Goal: Transaction & Acquisition: Book appointment/travel/reservation

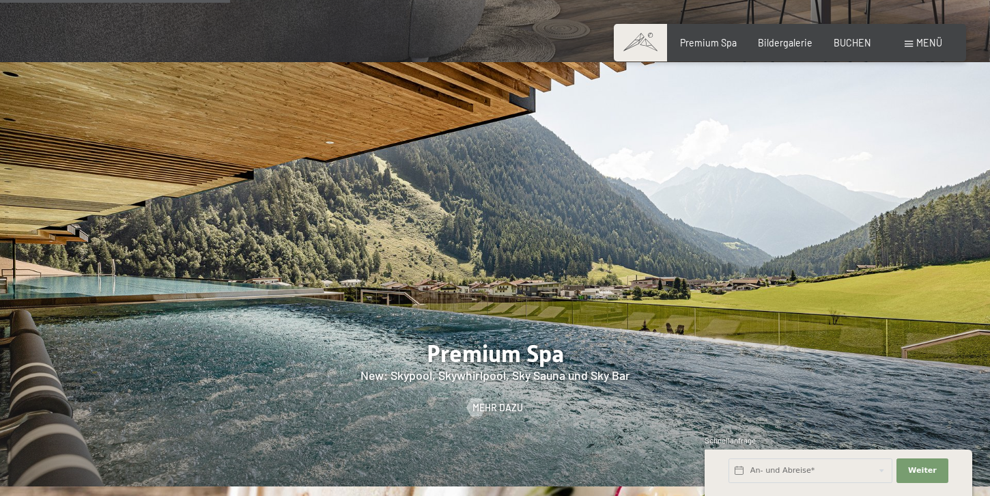
scroll to position [1677, 0]
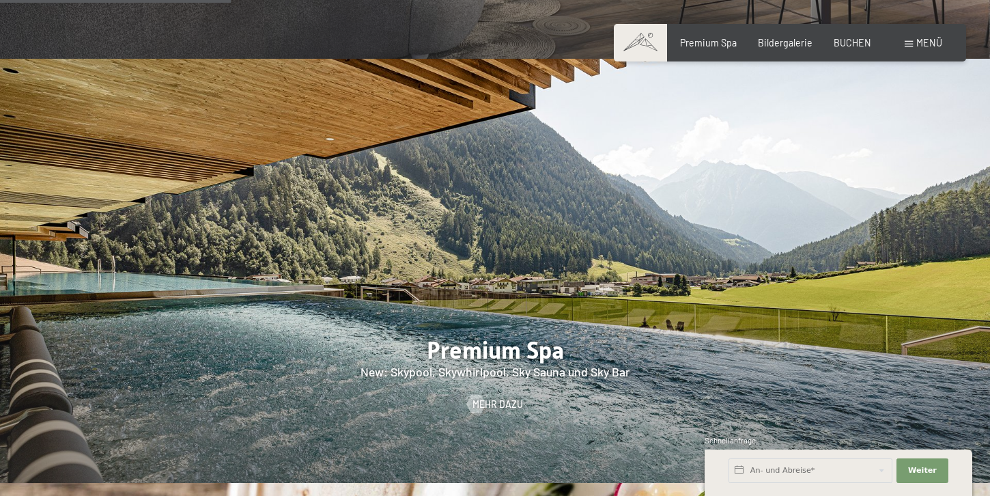
click at [917, 42] on span "Menü" at bounding box center [929, 43] width 26 height 12
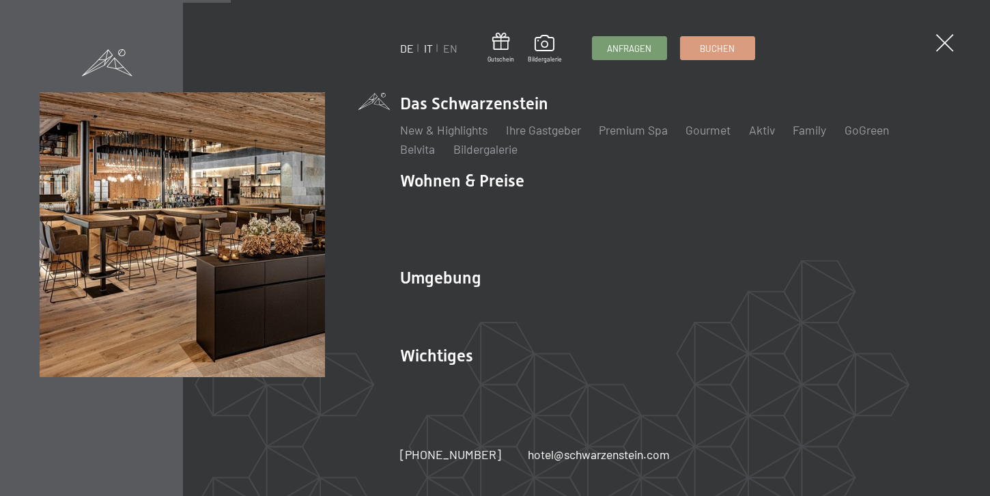
click at [431, 50] on link "IT" at bounding box center [428, 48] width 9 height 13
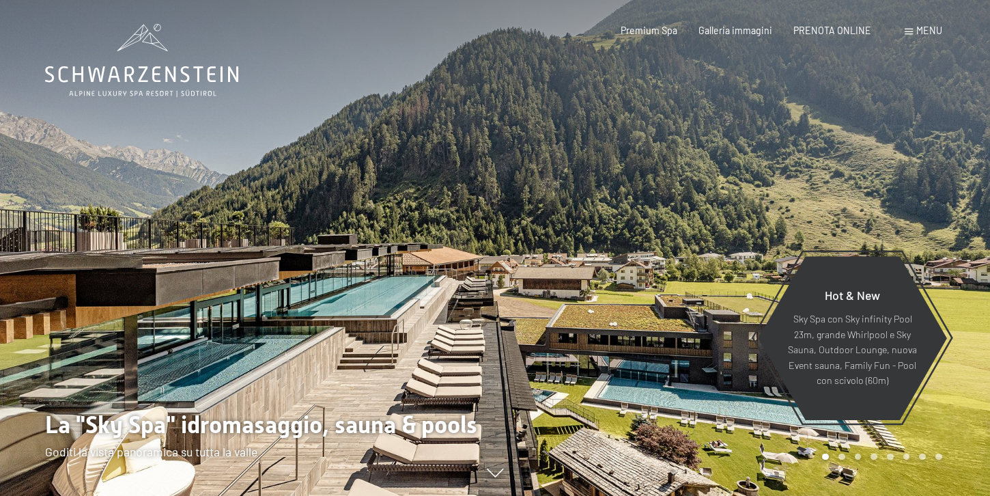
click at [921, 38] on div "Prenotazione Richiesta Premium Spa Galleria immagini PRENOTA ONLINE Menu DE IT …" at bounding box center [759, 31] width 363 height 14
click at [914, 29] on div "Menu" at bounding box center [924, 31] width 38 height 14
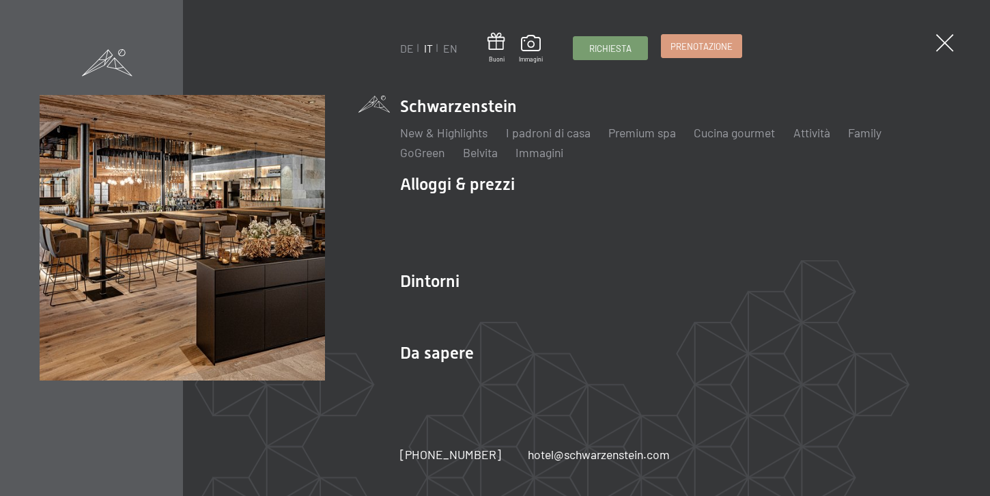
click at [716, 56] on link "Prenotazione" at bounding box center [702, 46] width 80 height 23
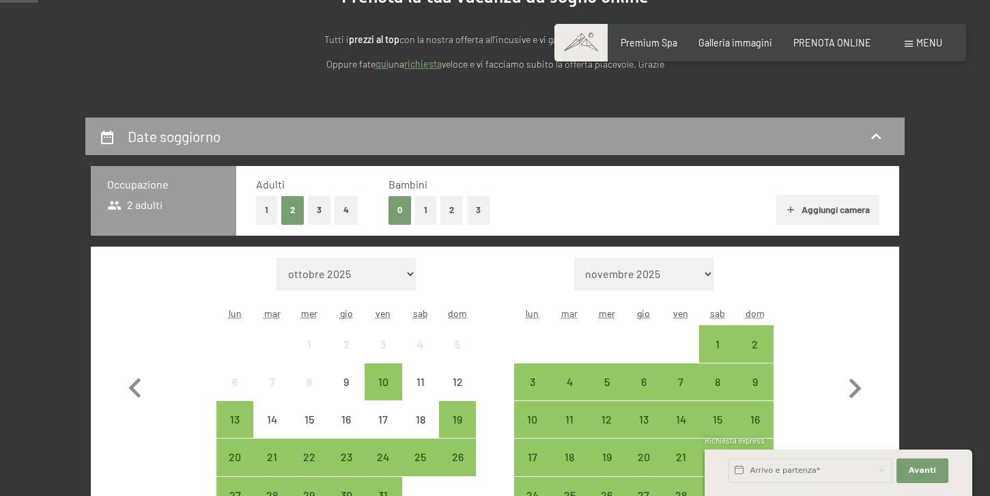
scroll to position [206, 0]
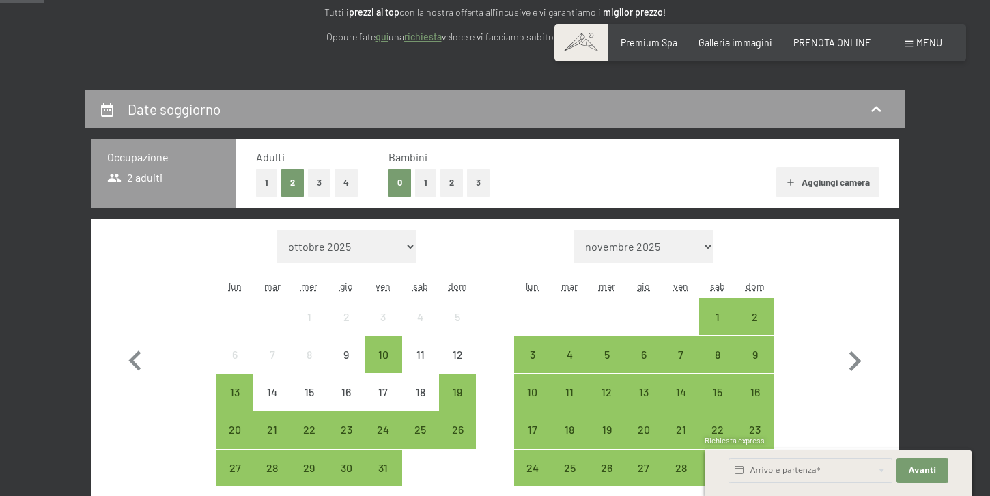
click at [424, 193] on button "1" at bounding box center [425, 183] width 21 height 28
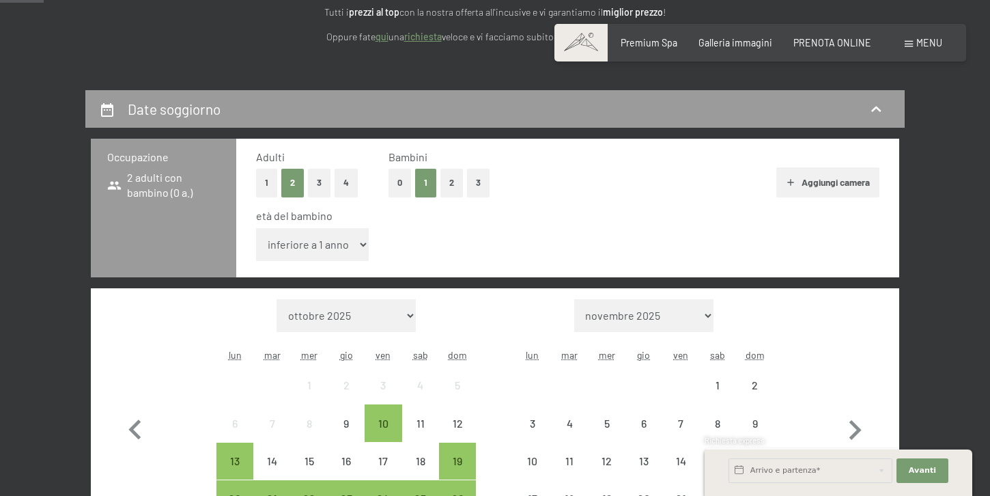
click at [311, 256] on select "inferiore a 1 anno 1 anno 2 anni 3 anni 4 anni 5 anni 6 anni 7 anni 8 anni 9 an…" at bounding box center [312, 244] width 113 height 33
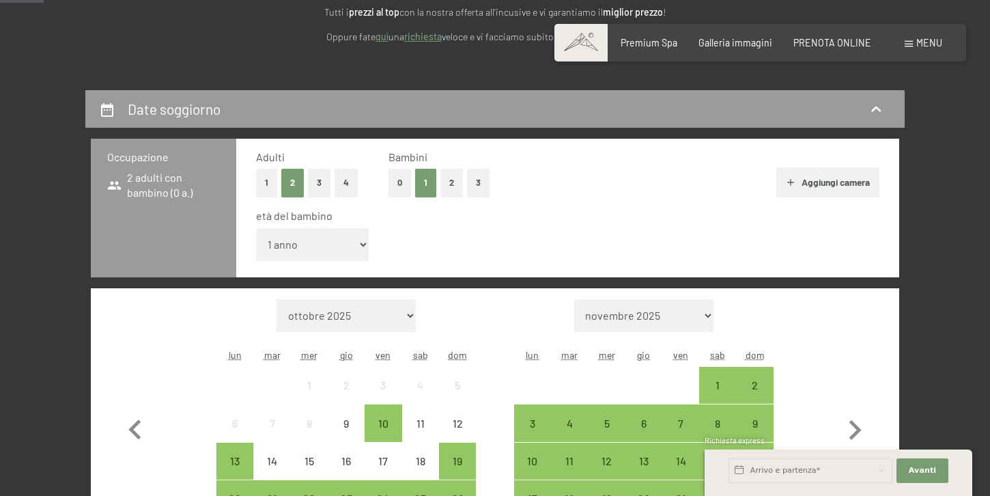
click at [256, 228] on select "inferiore a 1 anno 1 anno 2 anni 3 anni 4 anni 5 anni 6 anni 7 anni 8 anni 9 an…" at bounding box center [312, 244] width 113 height 33
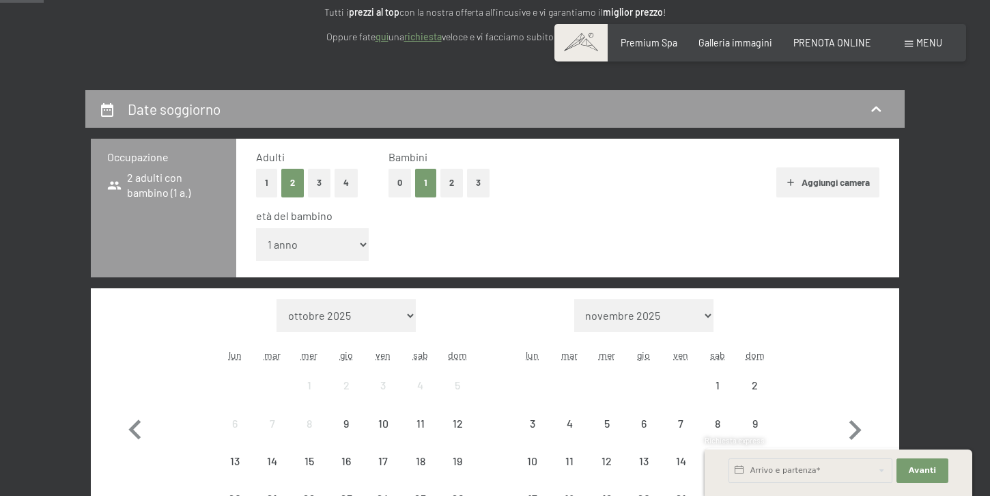
click at [302, 244] on select "inferiore a 1 anno 1 anno 2 anni 3 anni 4 anni 5 anni 6 anni 7 anni 8 anni 9 an…" at bounding box center [312, 244] width 113 height 33
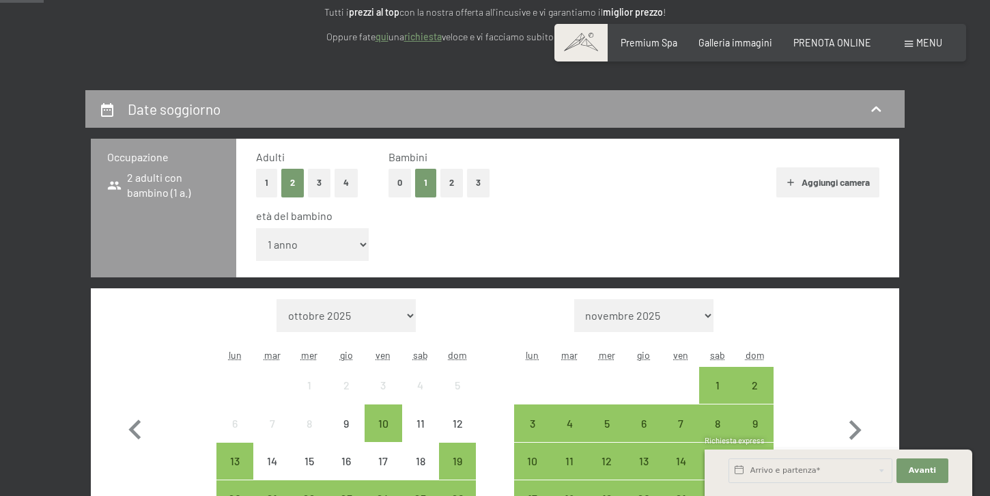
select select "0"
click at [256, 228] on select "inferiore a 1 anno 1 anno 2 anni 3 anni 4 anni 5 anni 6 anni 7 anni 8 anni 9 an…" at bounding box center [312, 244] width 113 height 33
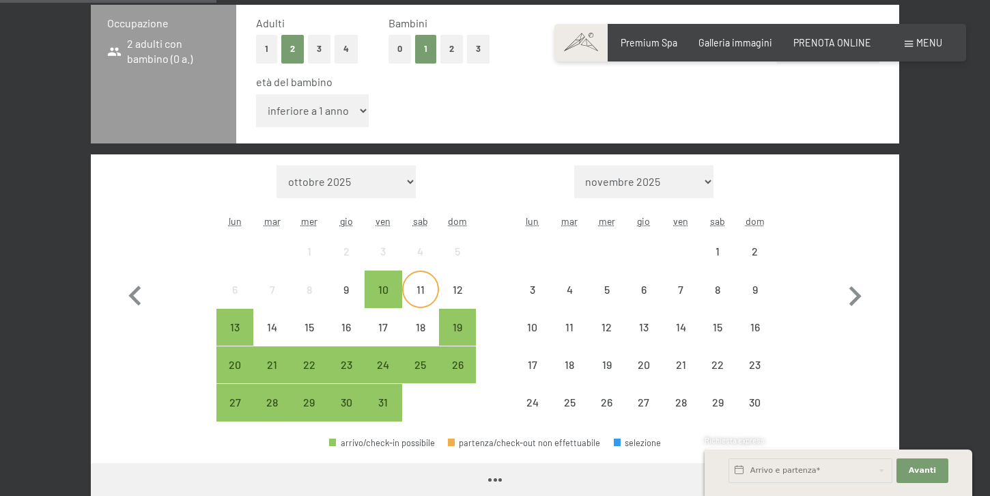
scroll to position [349, 0]
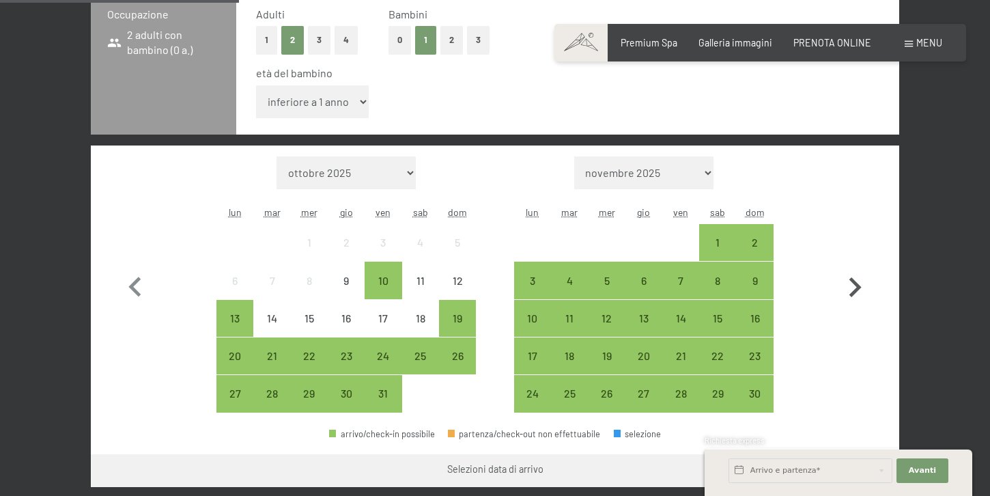
click at [843, 282] on icon "button" at bounding box center [855, 288] width 40 height 40
select select "[DATE]"
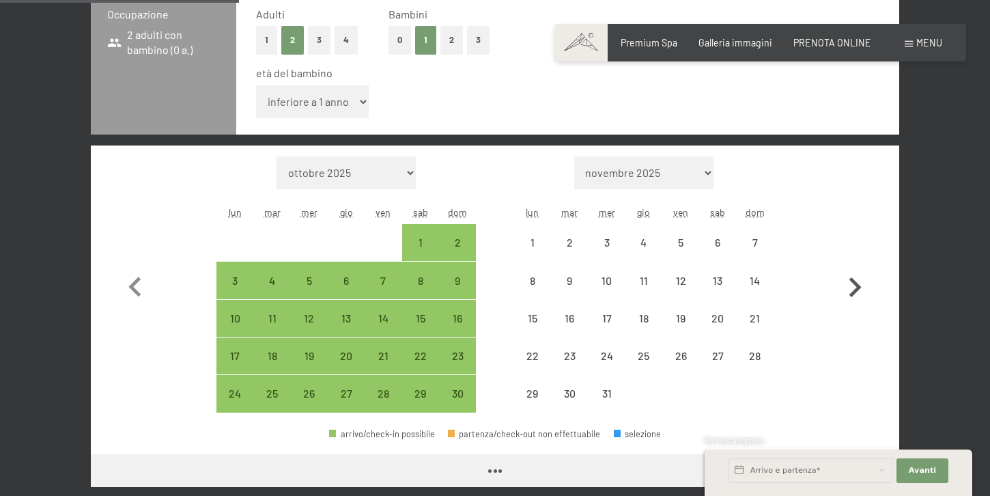
select select "[DATE]"
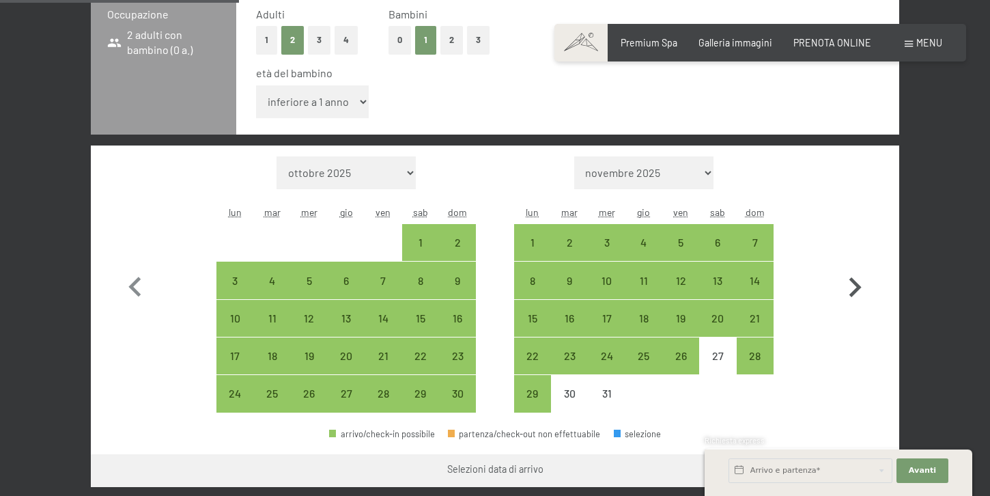
click at [843, 282] on icon "button" at bounding box center [855, 288] width 40 height 40
select select "[DATE]"
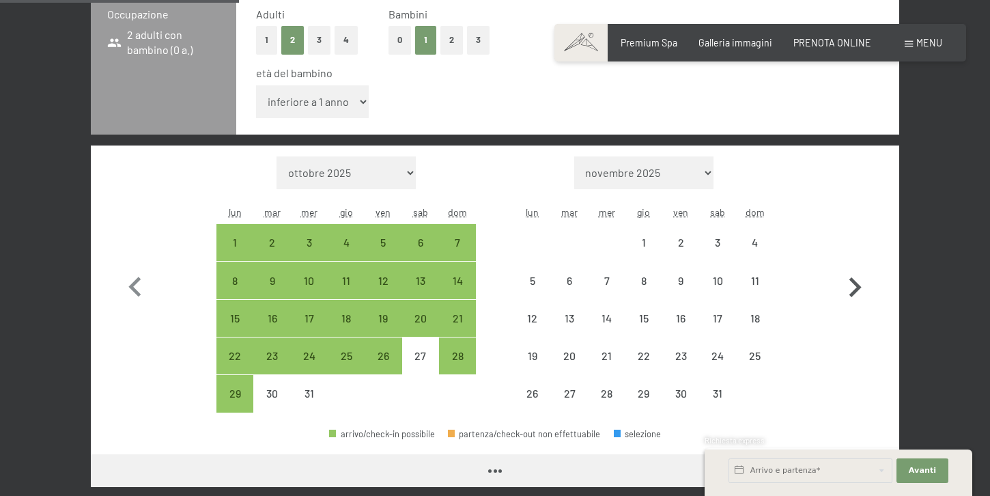
select select "[DATE]"
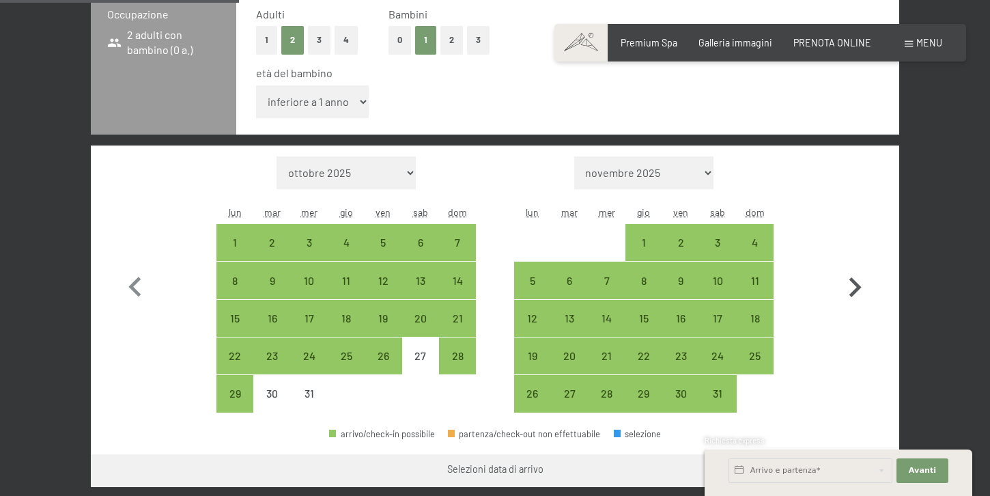
click at [843, 282] on icon "button" at bounding box center [855, 288] width 40 height 40
select select "[DATE]"
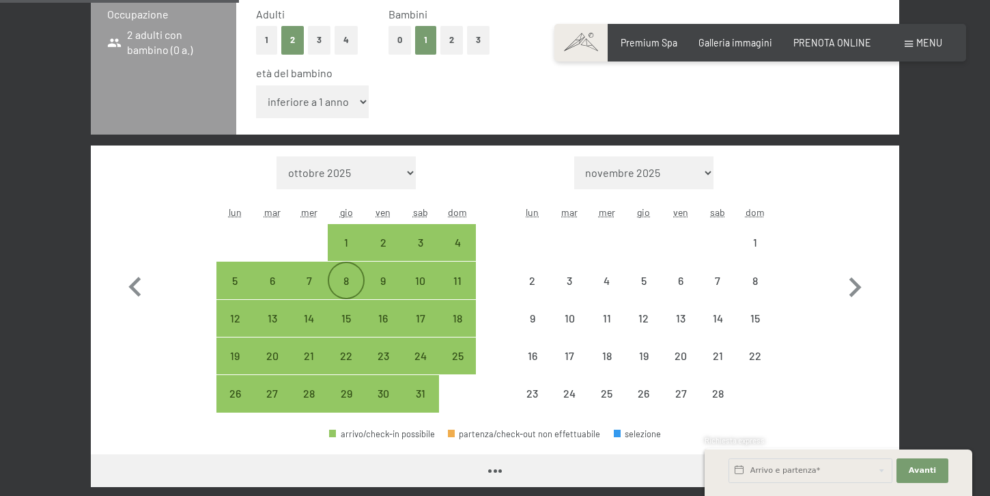
select select "[DATE]"
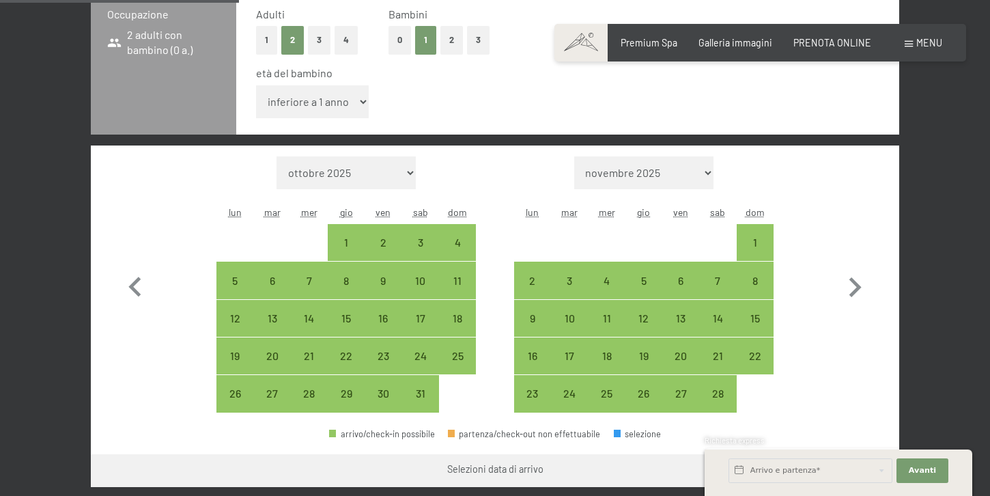
click at [386, 288] on span "Consenso marketing*" at bounding box center [414, 287] width 103 height 14
click at [356, 288] on input "Consenso marketing*" at bounding box center [349, 287] width 14 height 14
click at [386, 288] on span "Consenso marketing*" at bounding box center [414, 287] width 103 height 14
click at [356, 288] on input "Consenso marketing*" at bounding box center [349, 287] width 14 height 14
click at [385, 286] on span "Consenso marketing*" at bounding box center [414, 287] width 103 height 14
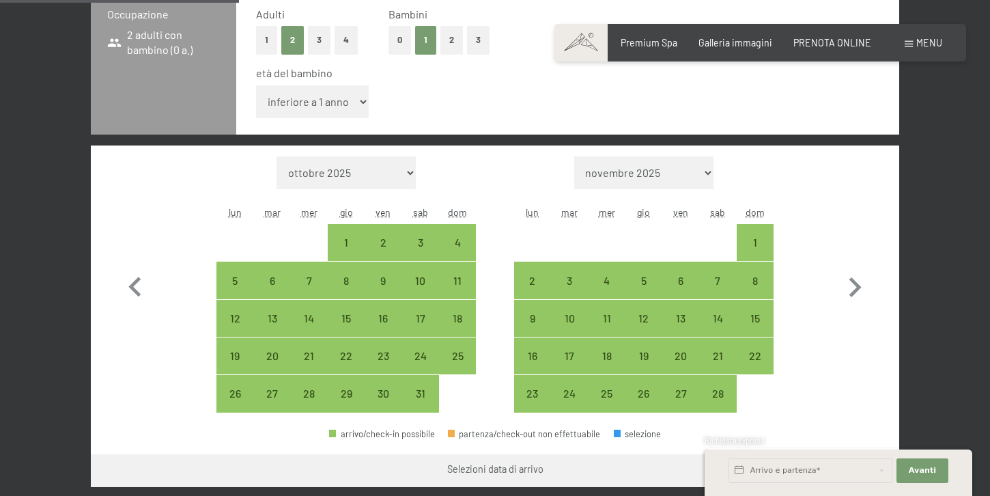
click at [356, 286] on input "Consenso marketing*" at bounding box center [349, 287] width 14 height 14
checkbox input "false"
click at [378, 279] on div "9" at bounding box center [383, 292] width 34 height 34
select select "[DATE]"
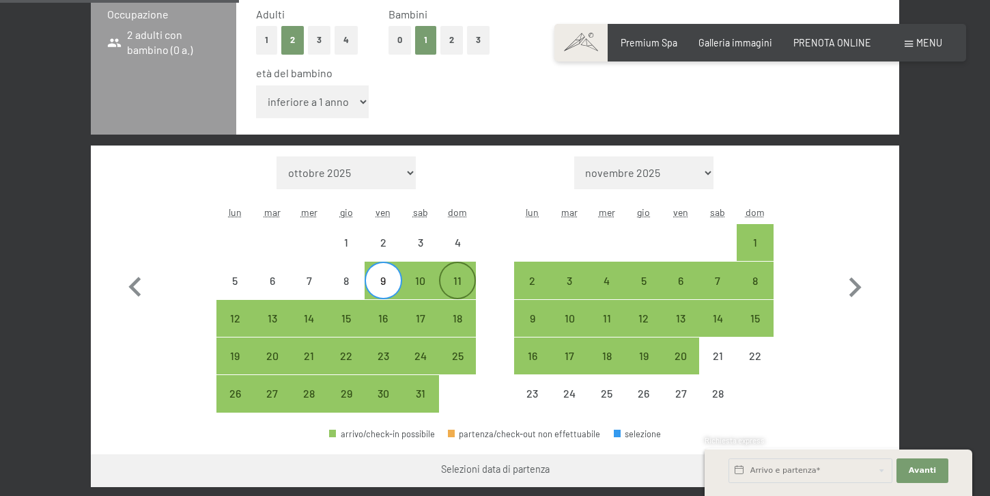
click at [459, 279] on div "11" at bounding box center [457, 292] width 34 height 34
select select "[DATE]"
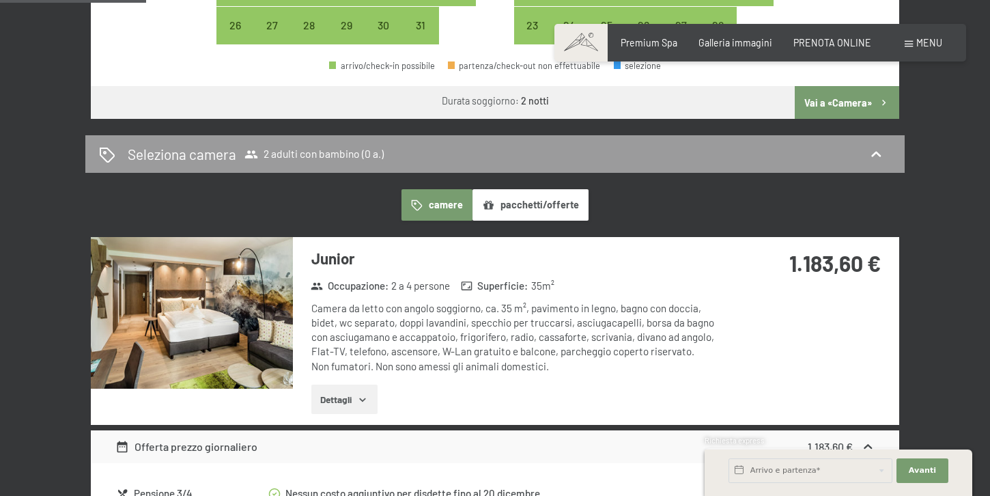
scroll to position [719, 0]
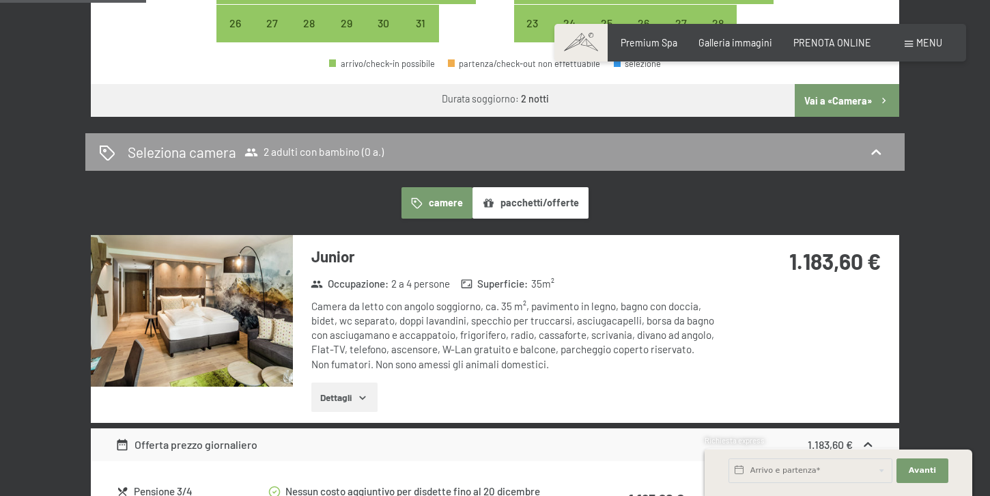
click at [862, 98] on button "Vai a «Camera»" at bounding box center [847, 100] width 104 height 33
select select "[DATE]"
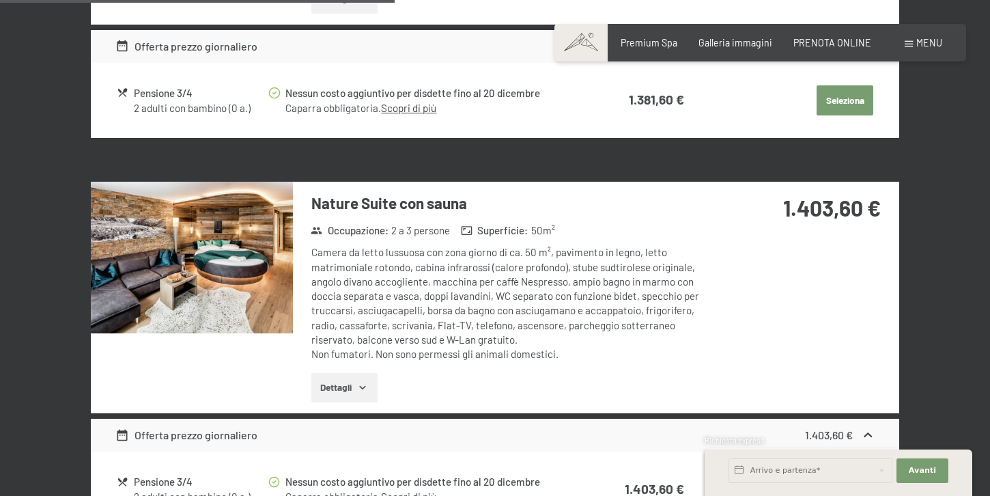
scroll to position [1739, 0]
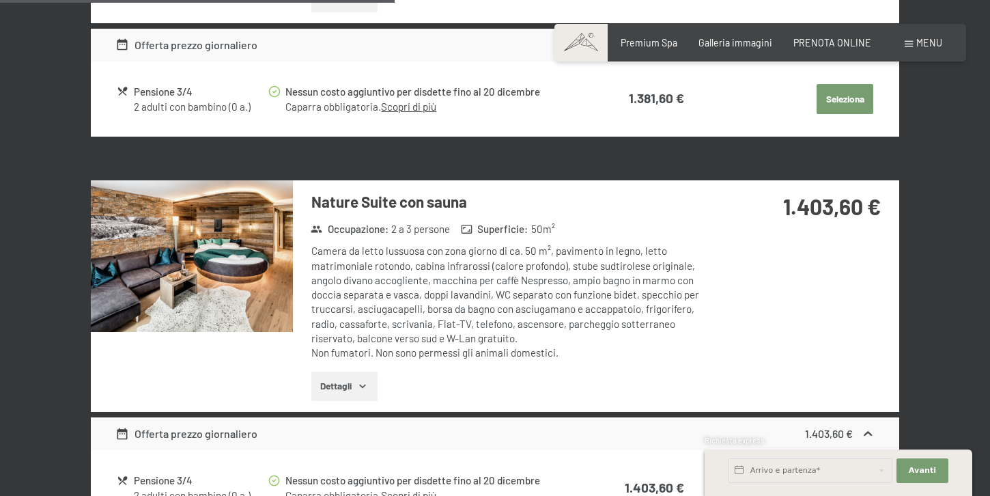
click at [231, 289] on img at bounding box center [192, 256] width 202 height 152
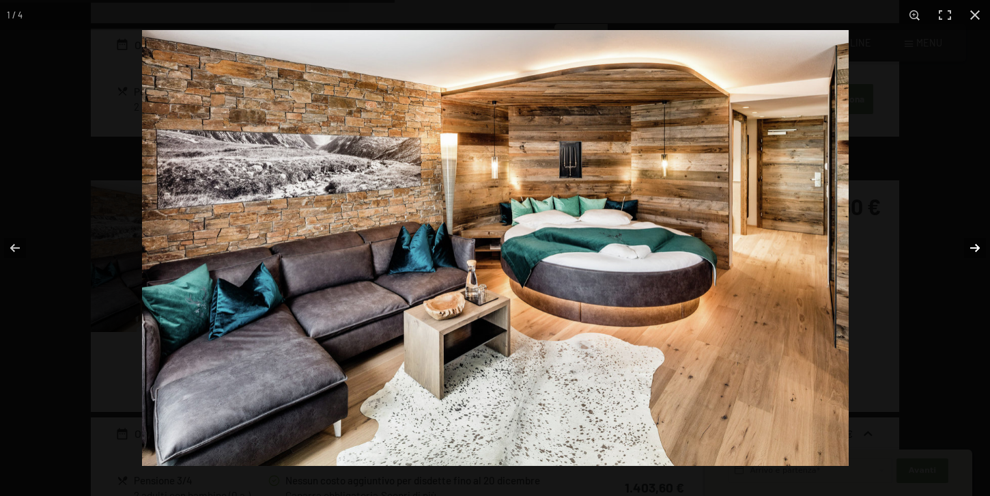
click at [970, 245] on button "button" at bounding box center [966, 248] width 48 height 68
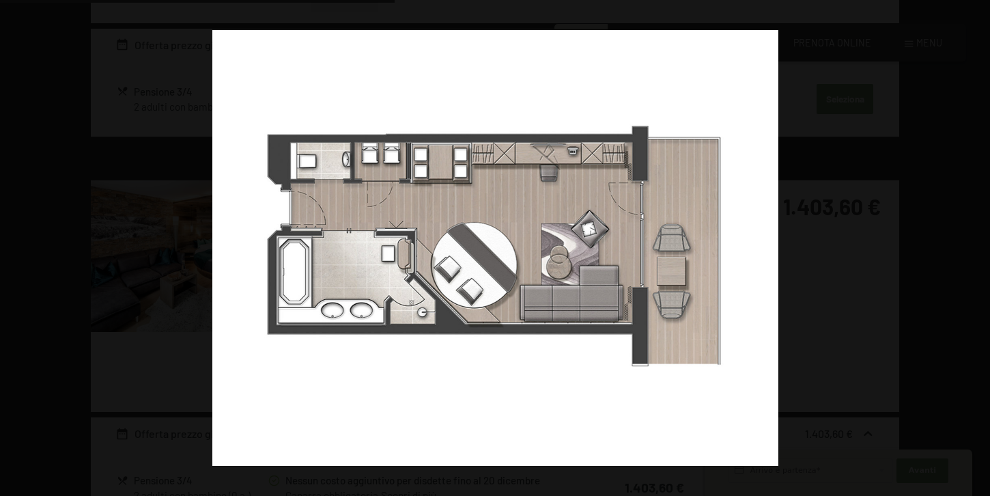
click at [970, 245] on button "button" at bounding box center [966, 248] width 48 height 68
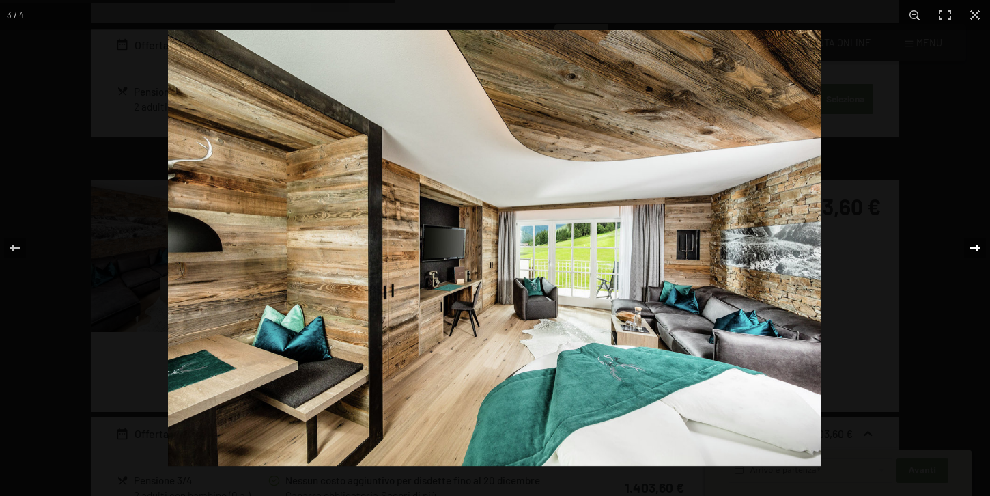
click at [970, 255] on button "button" at bounding box center [966, 248] width 48 height 68
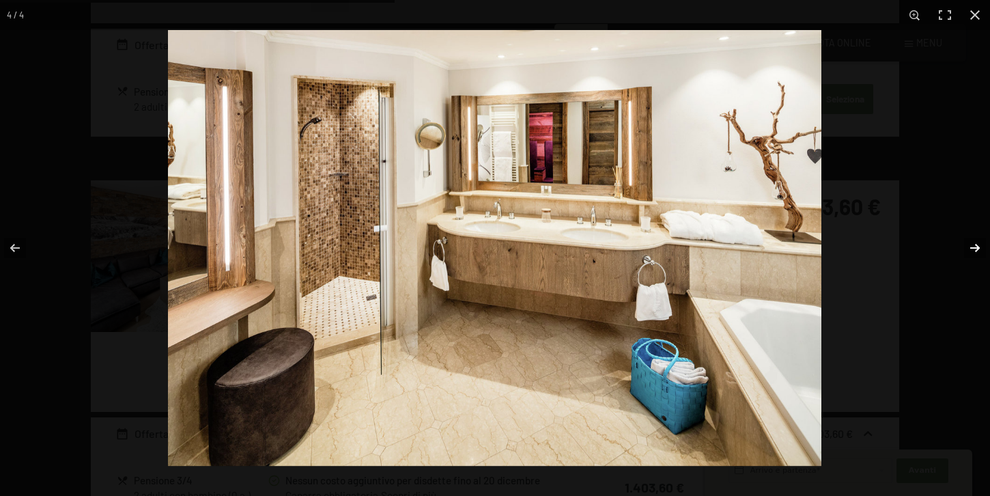
click at [970, 255] on button "button" at bounding box center [966, 248] width 48 height 68
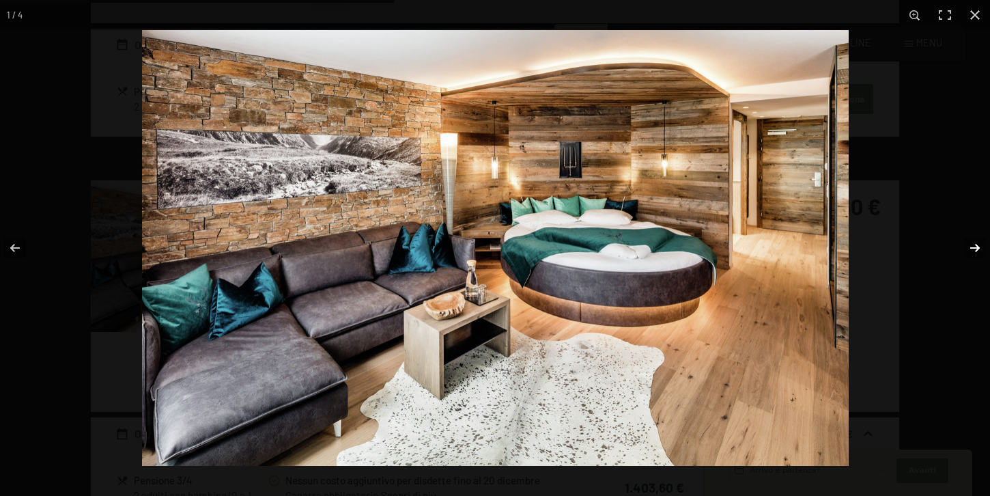
click at [970, 255] on button "button" at bounding box center [966, 248] width 48 height 68
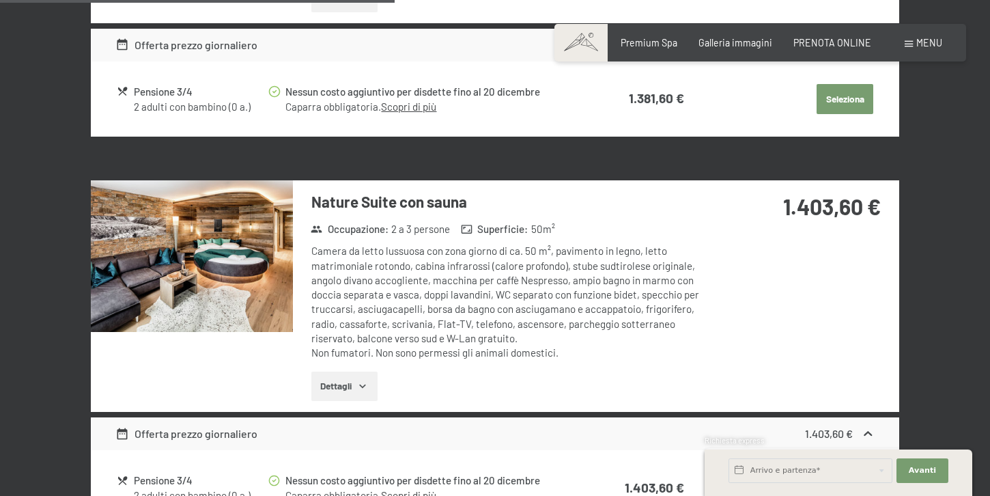
click at [0, 0] on button "button" at bounding box center [0, 0] width 0 height 0
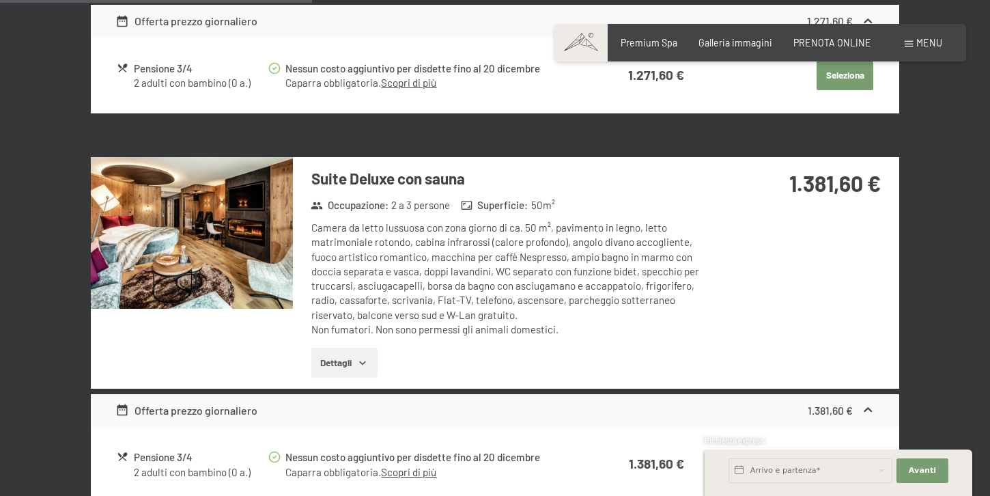
scroll to position [1373, 0]
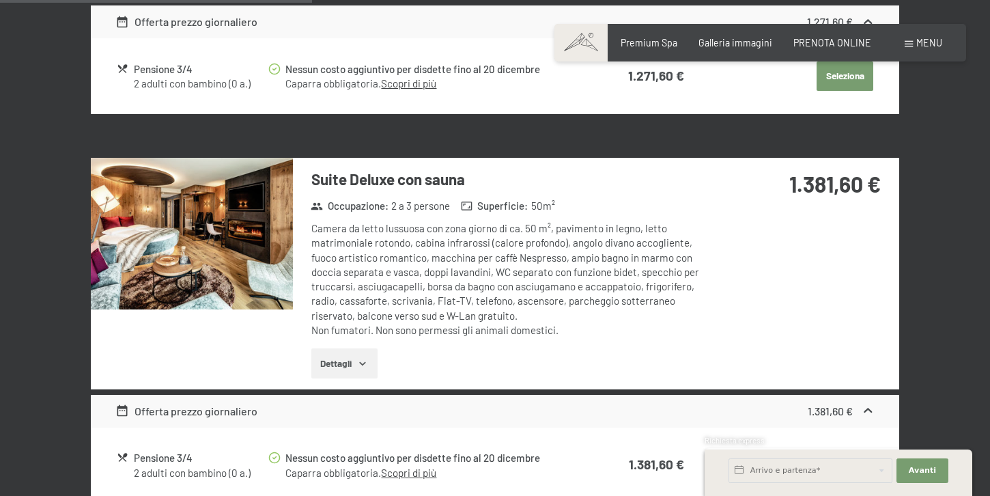
click at [242, 245] on img at bounding box center [192, 234] width 202 height 152
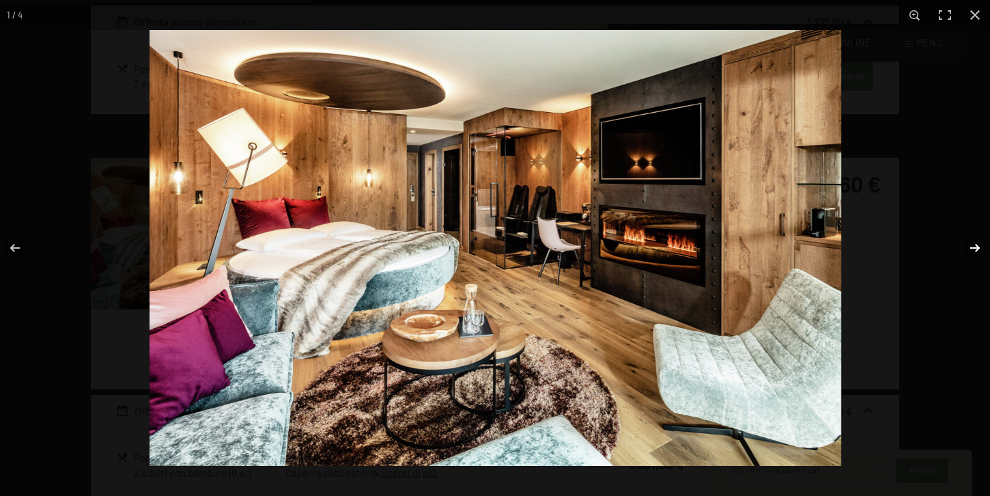
click at [975, 249] on button "button" at bounding box center [966, 248] width 48 height 68
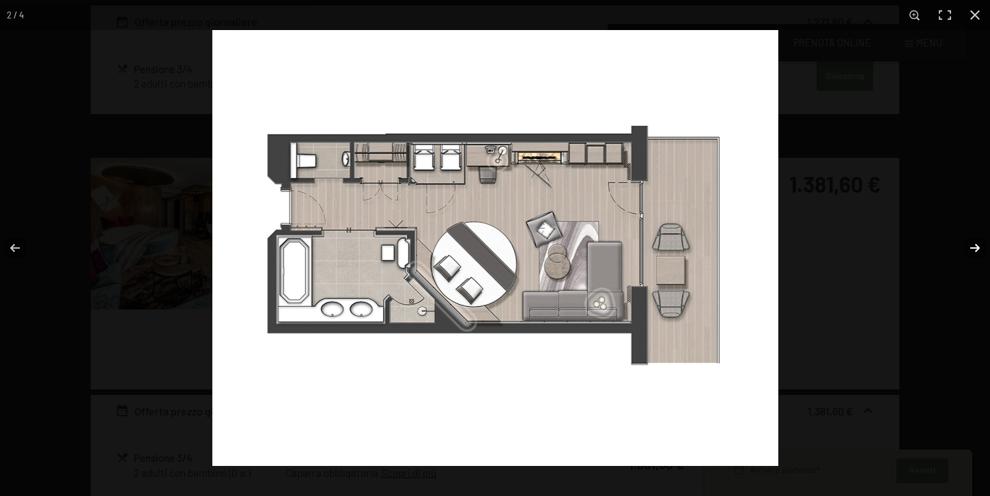
click at [975, 249] on button "button" at bounding box center [966, 248] width 48 height 68
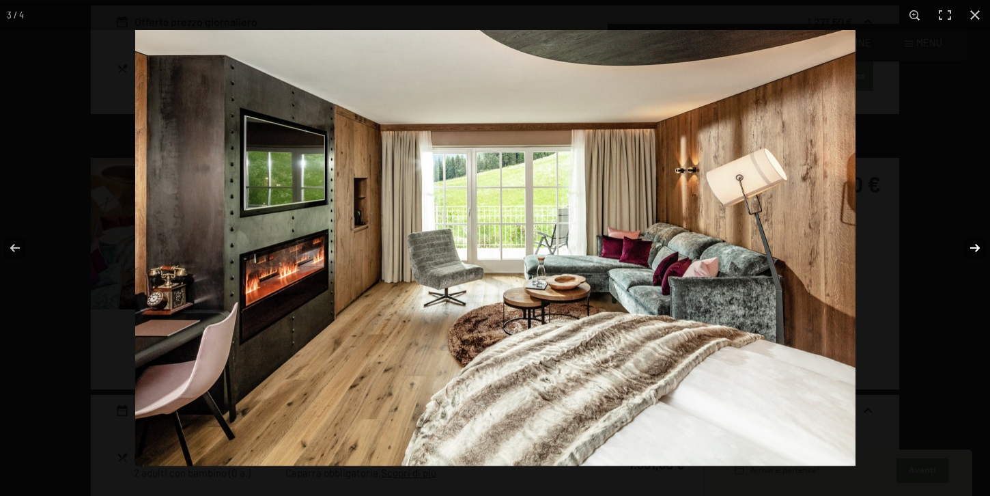
click at [975, 249] on button "button" at bounding box center [966, 248] width 48 height 68
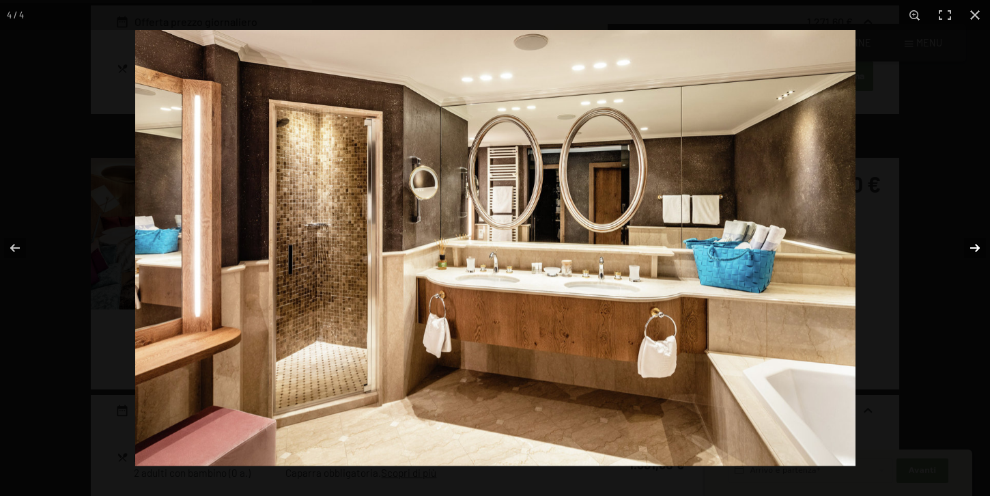
click at [975, 249] on button "button" at bounding box center [966, 248] width 48 height 68
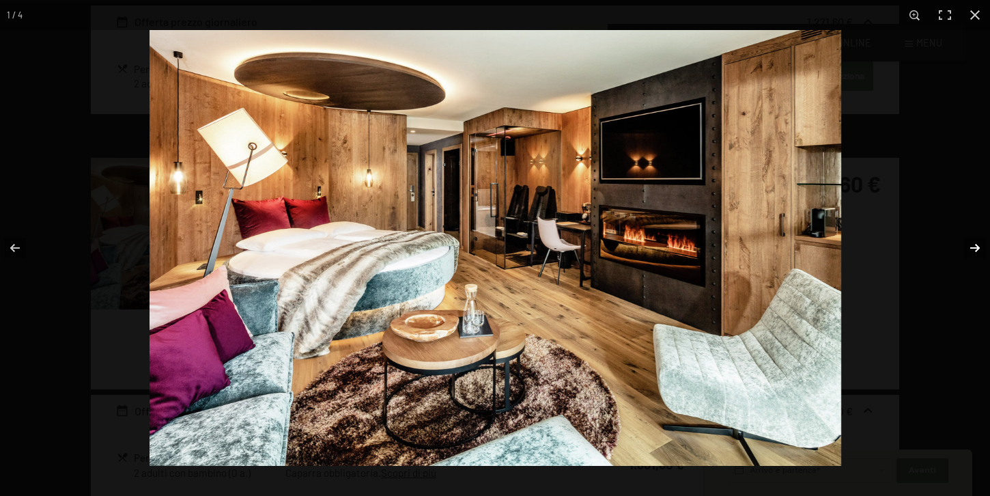
click at [975, 249] on button "button" at bounding box center [966, 248] width 48 height 68
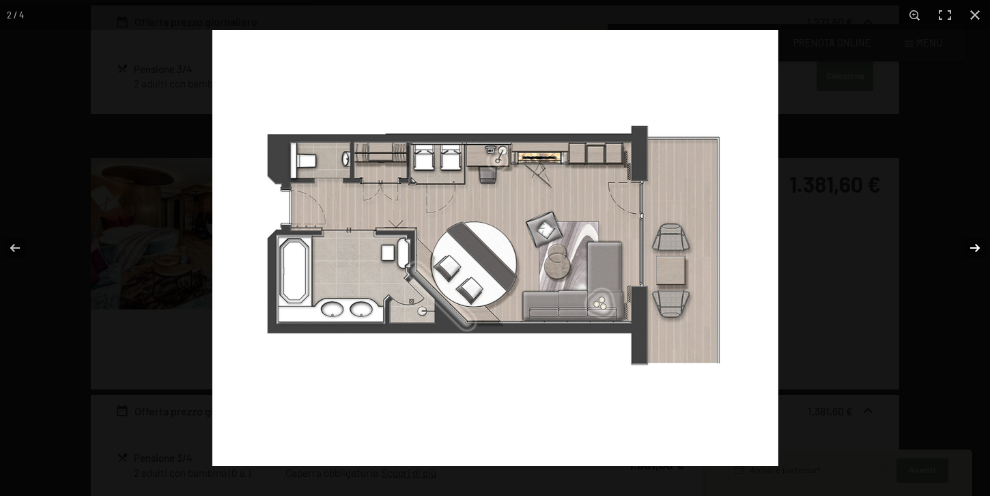
click at [975, 249] on button "button" at bounding box center [966, 248] width 48 height 68
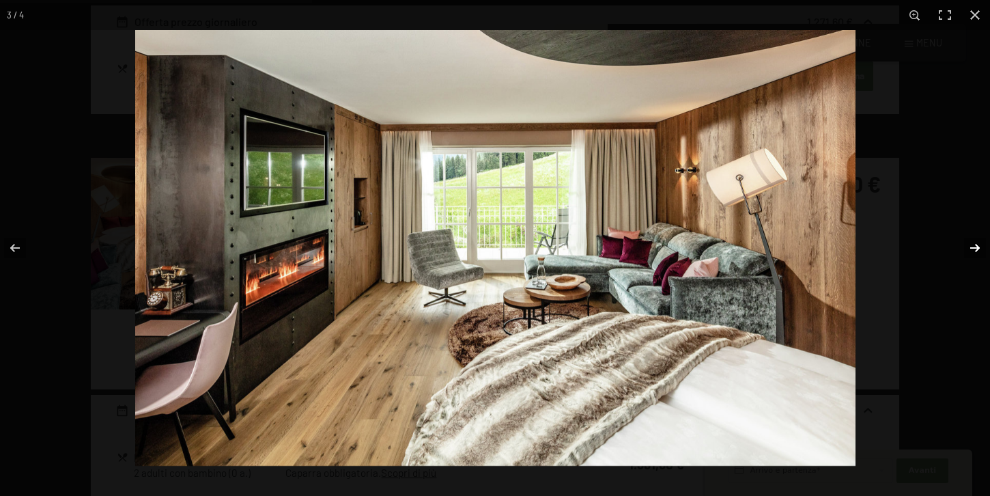
click at [975, 249] on button "button" at bounding box center [966, 248] width 48 height 68
click at [978, 18] on button "button" at bounding box center [975, 15] width 30 height 30
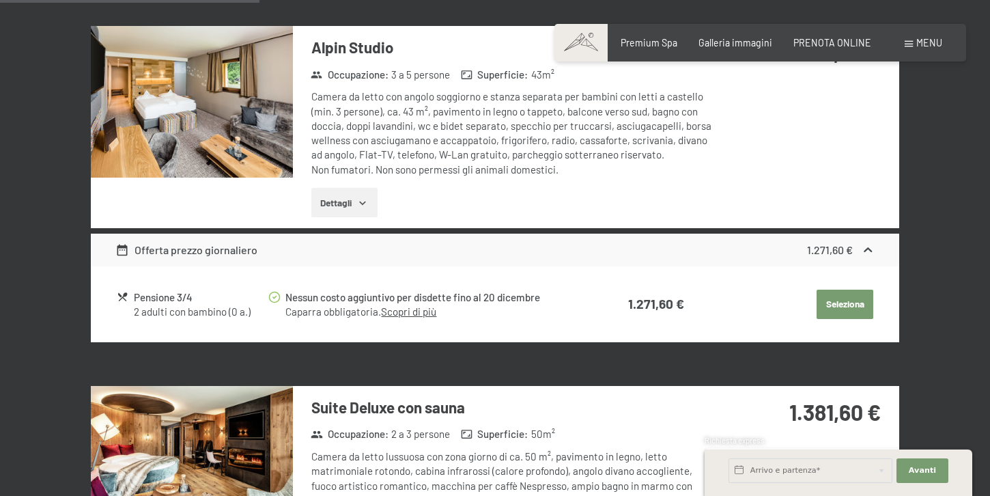
scroll to position [1142, 0]
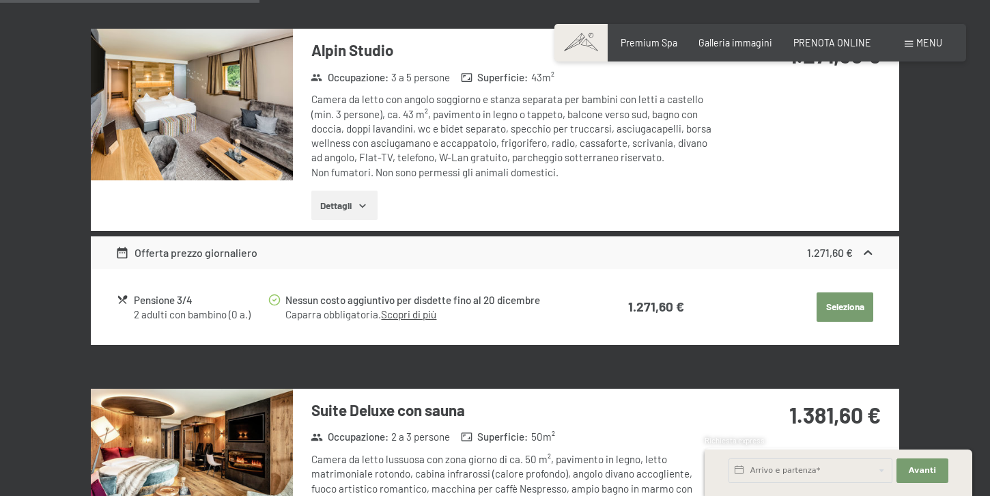
click at [227, 117] on img at bounding box center [192, 105] width 202 height 152
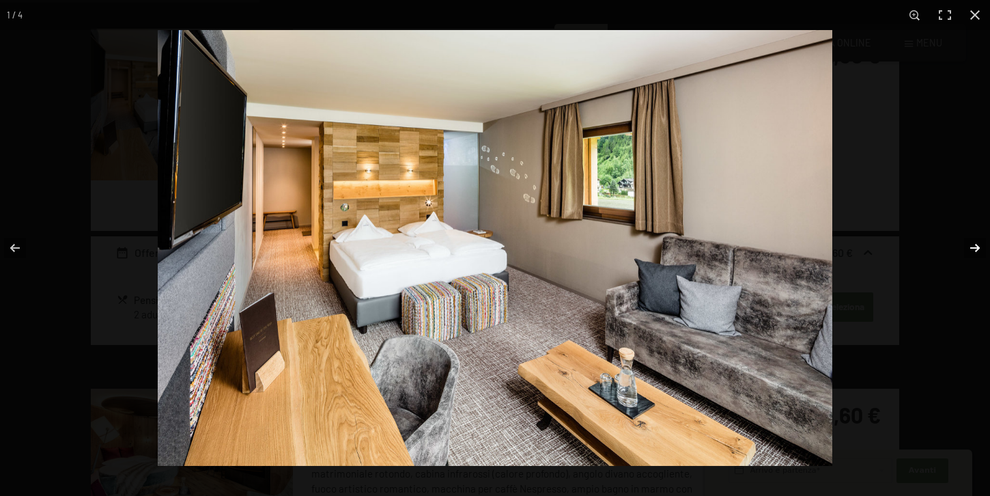
click at [966, 246] on button "button" at bounding box center [966, 248] width 48 height 68
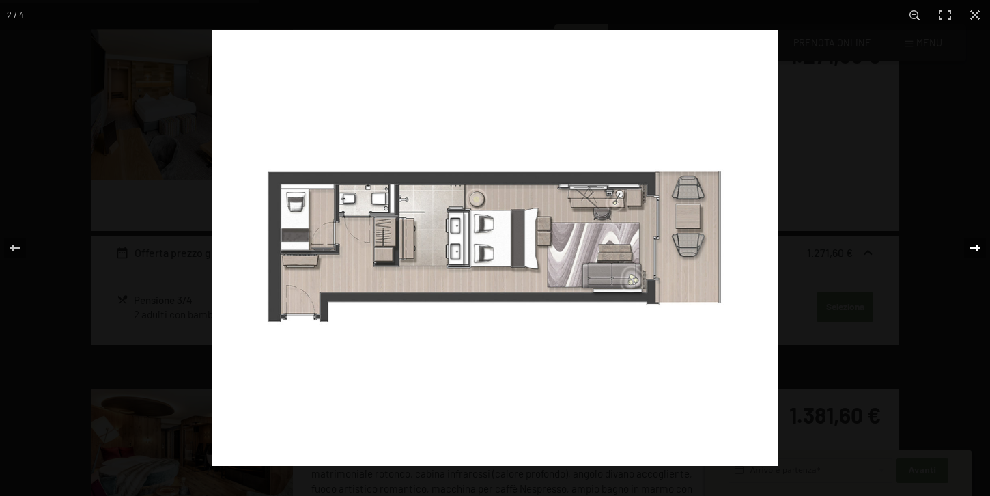
click at [966, 246] on button "button" at bounding box center [966, 248] width 48 height 68
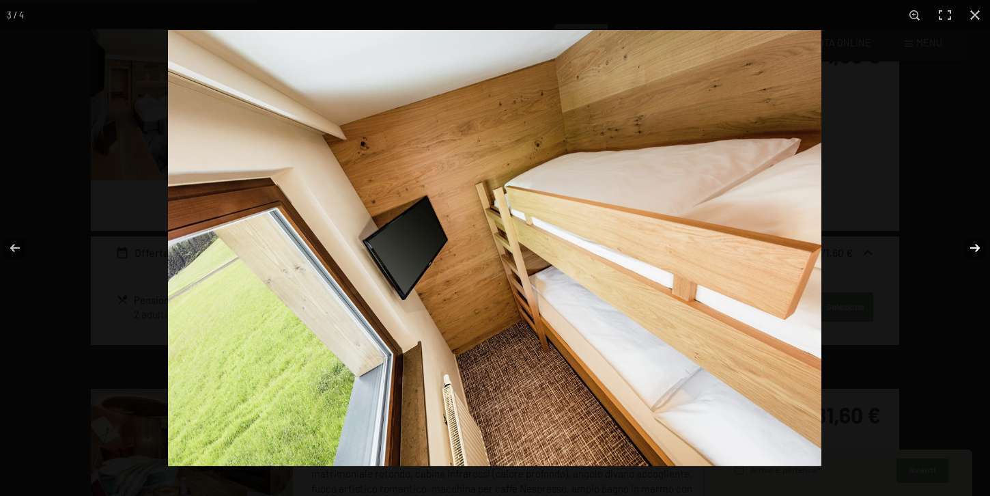
click at [966, 246] on button "button" at bounding box center [966, 248] width 48 height 68
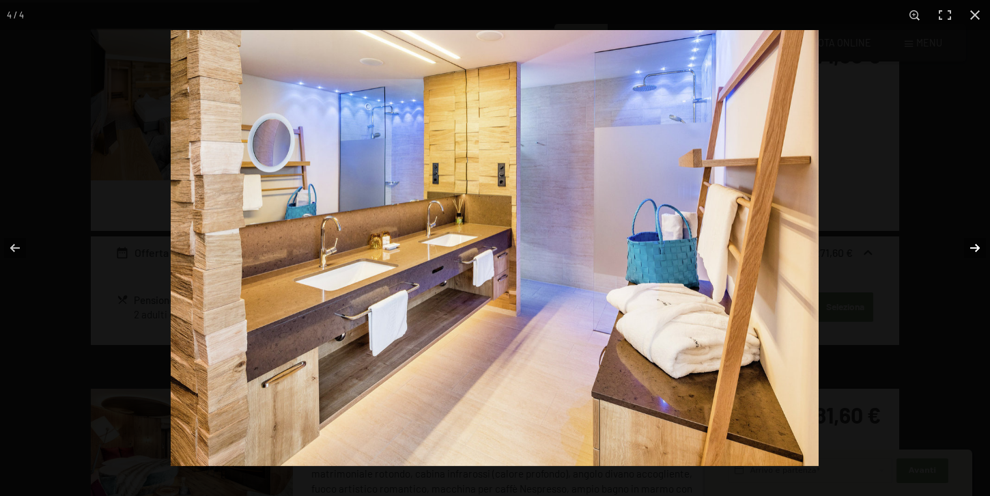
click at [966, 246] on button "button" at bounding box center [966, 248] width 48 height 68
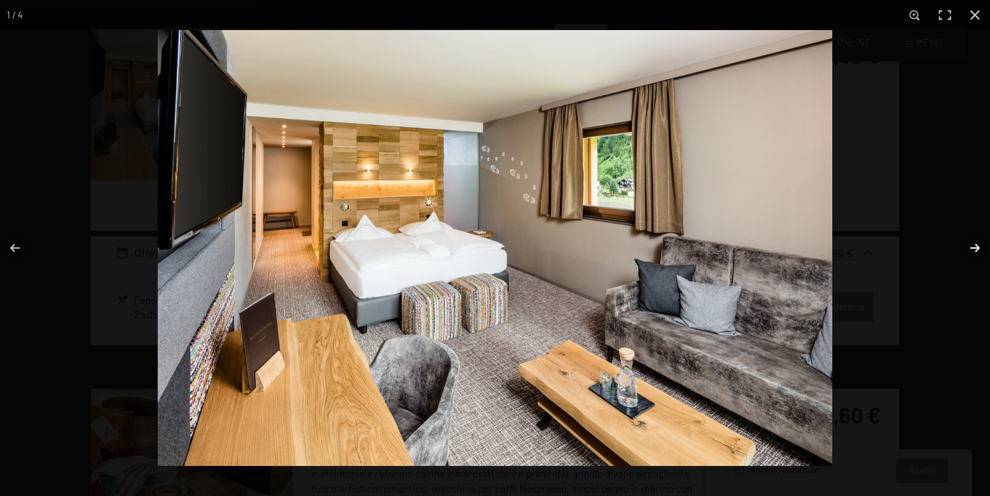
click at [966, 246] on button "button" at bounding box center [966, 248] width 48 height 68
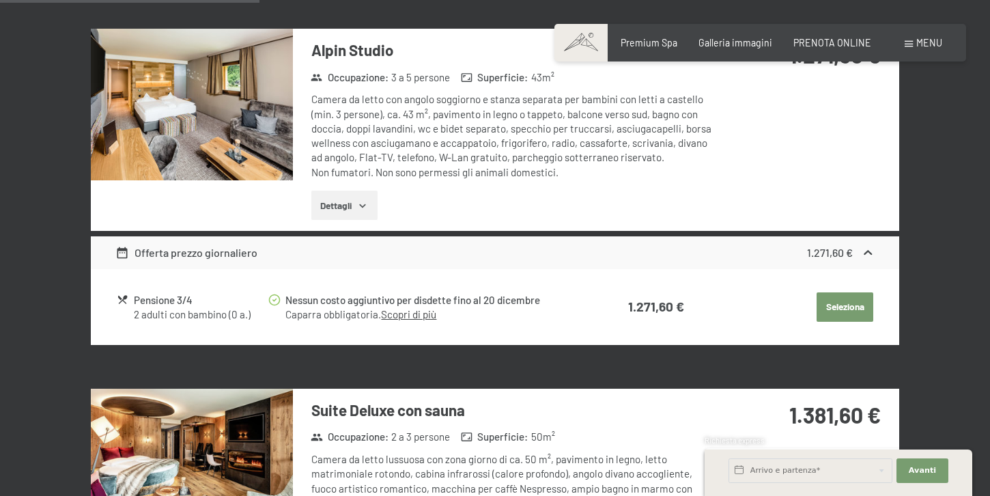
click at [0, 0] on button "button" at bounding box center [0, 0] width 0 height 0
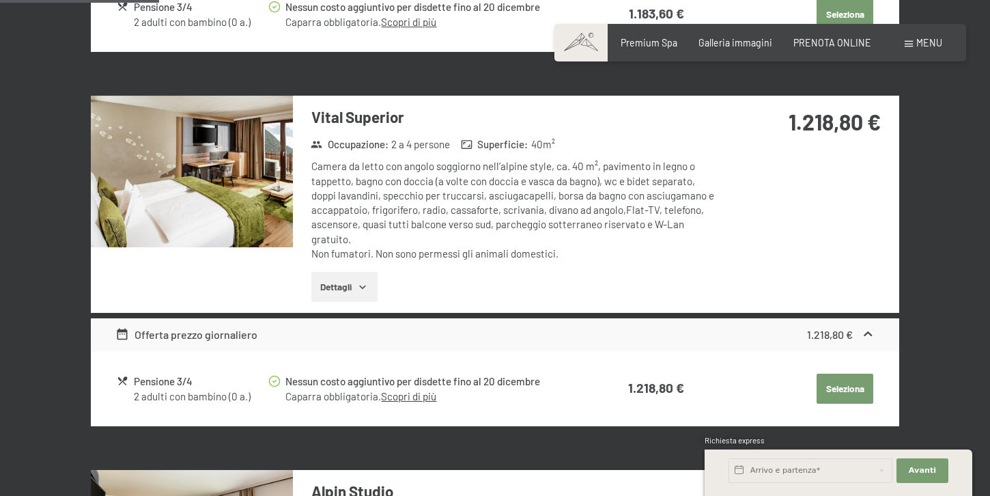
scroll to position [701, 0]
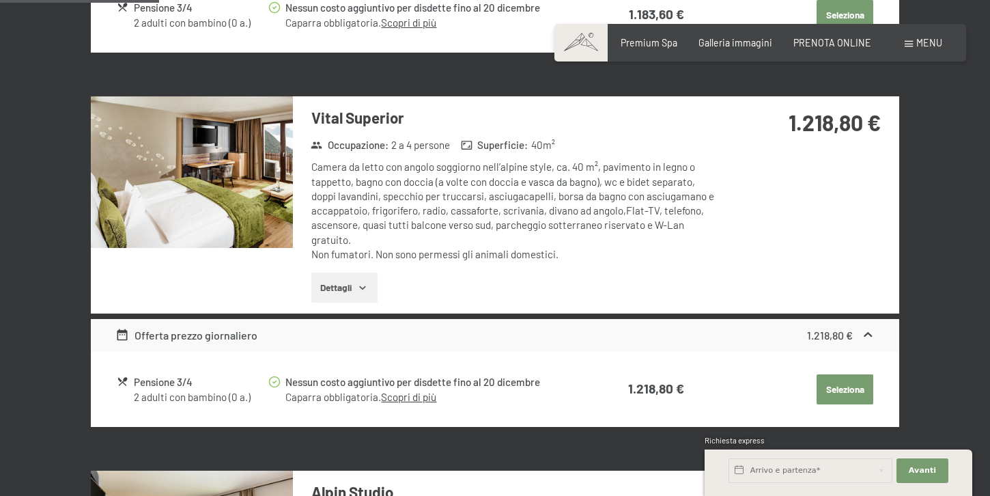
click at [241, 147] on img at bounding box center [192, 172] width 202 height 152
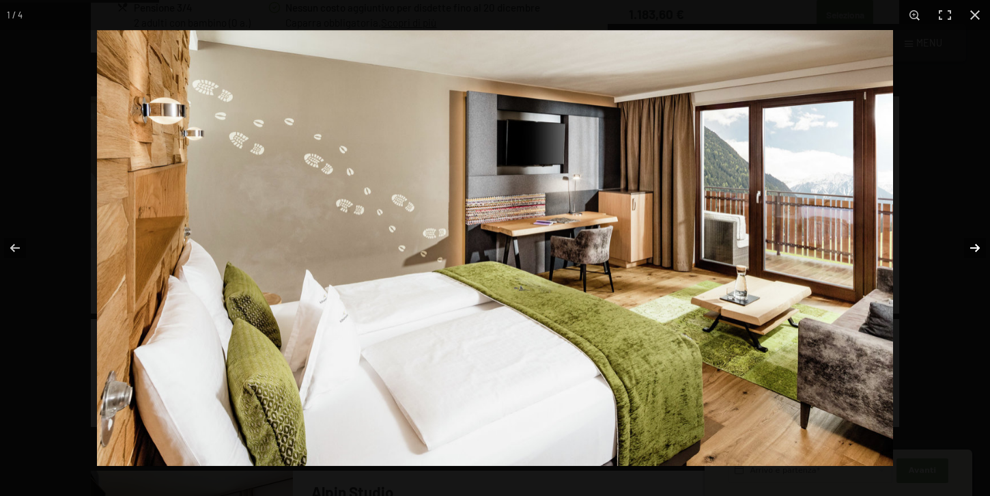
click at [969, 240] on button "button" at bounding box center [966, 248] width 48 height 68
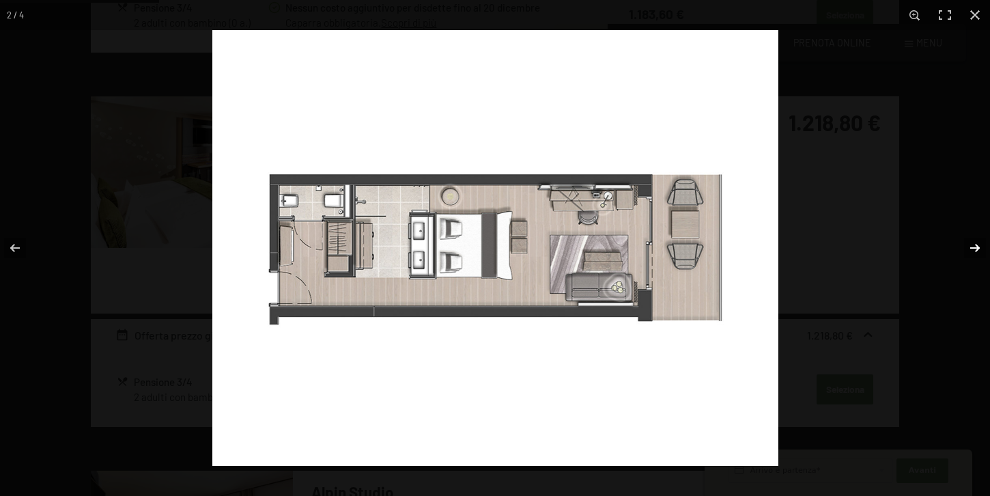
click at [969, 240] on button "button" at bounding box center [966, 248] width 48 height 68
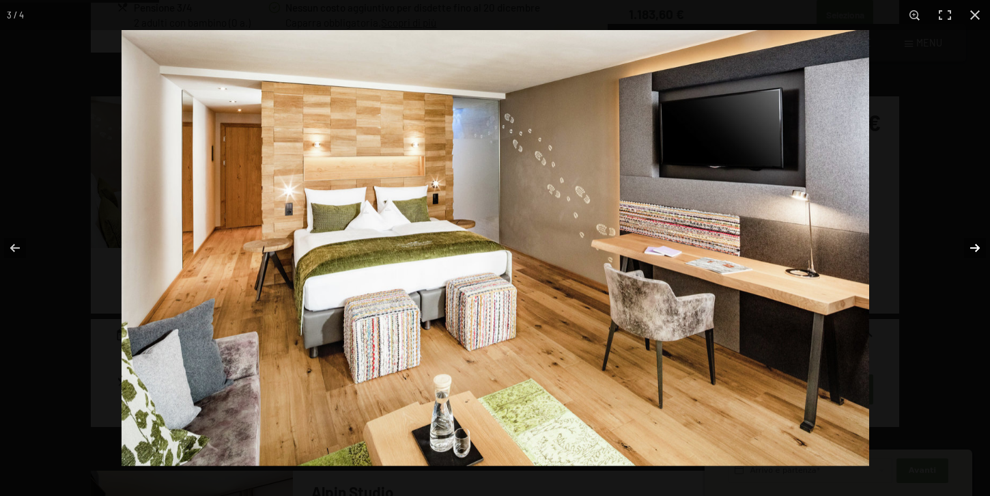
click at [969, 240] on button "button" at bounding box center [966, 248] width 48 height 68
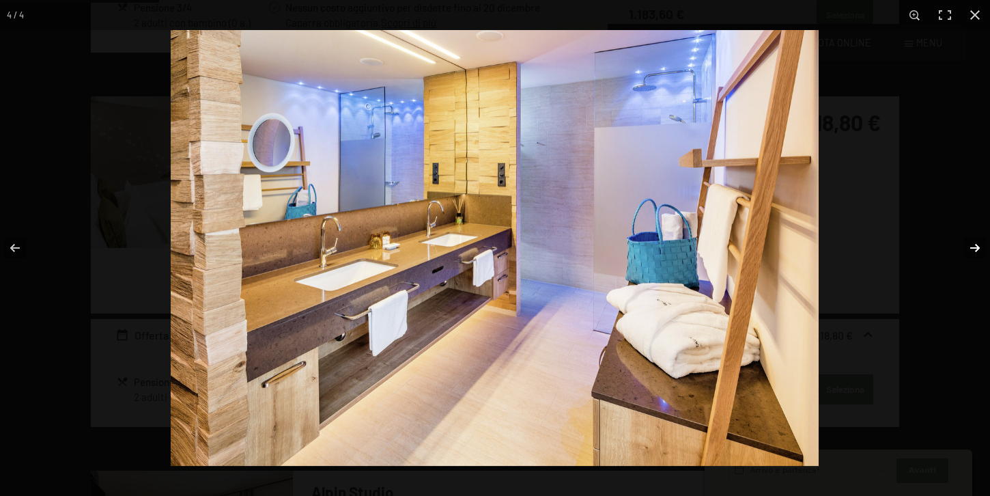
click at [969, 240] on button "button" at bounding box center [966, 248] width 48 height 68
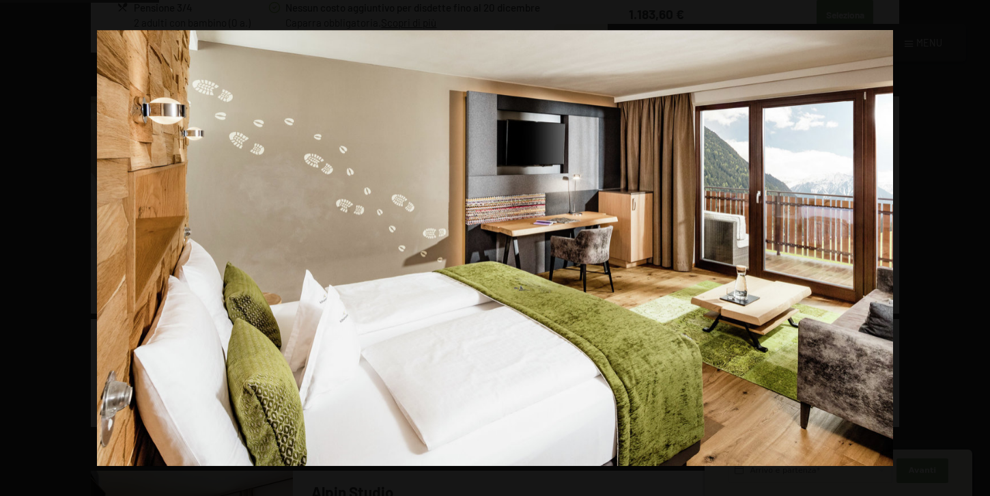
click at [969, 240] on button "button" at bounding box center [966, 248] width 48 height 68
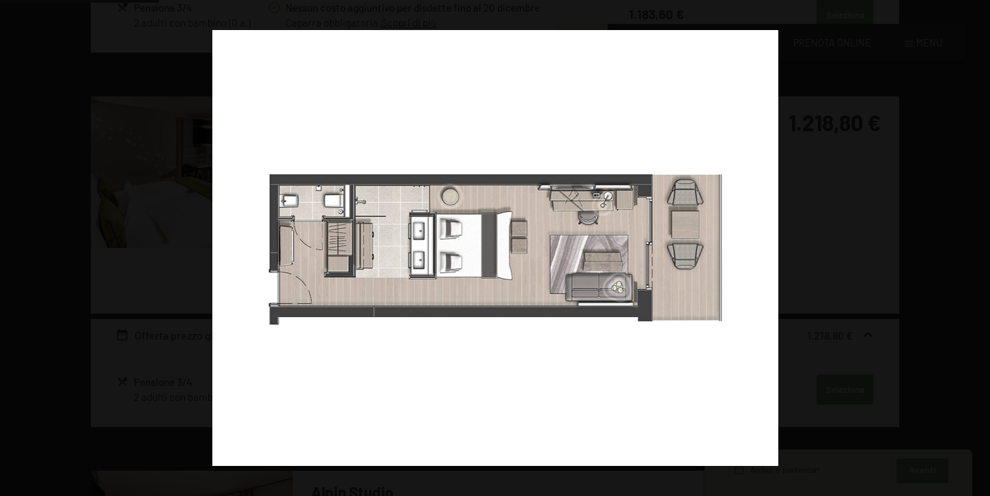
click at [969, 240] on button "button" at bounding box center [966, 248] width 48 height 68
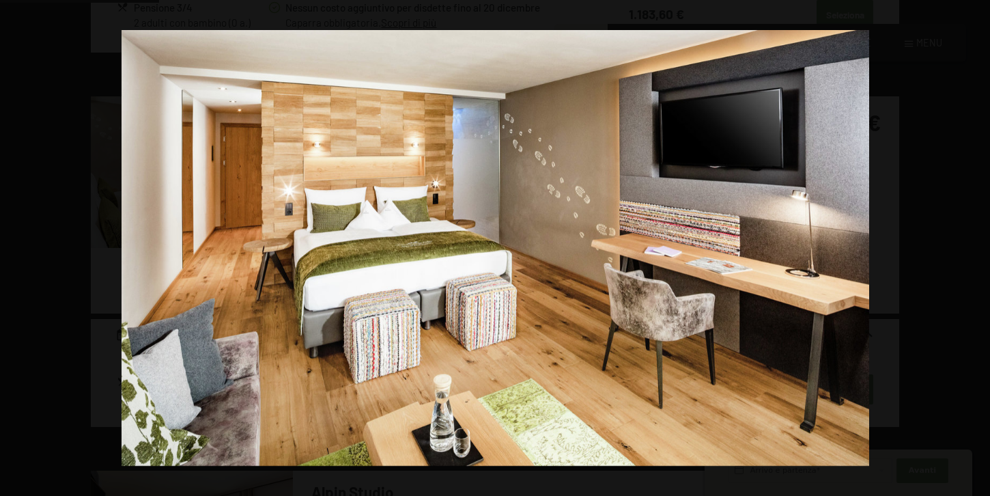
click at [969, 240] on button "button" at bounding box center [966, 248] width 48 height 68
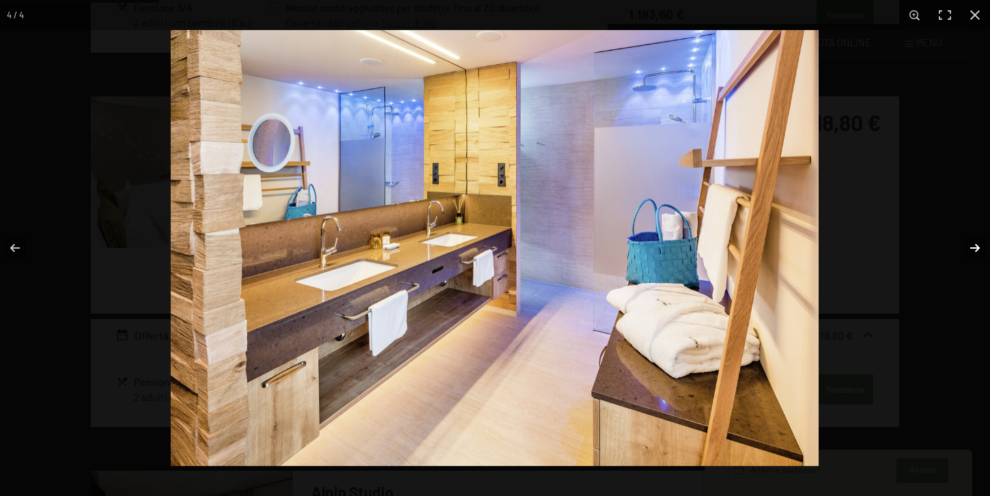
click at [970, 243] on button "button" at bounding box center [966, 248] width 48 height 68
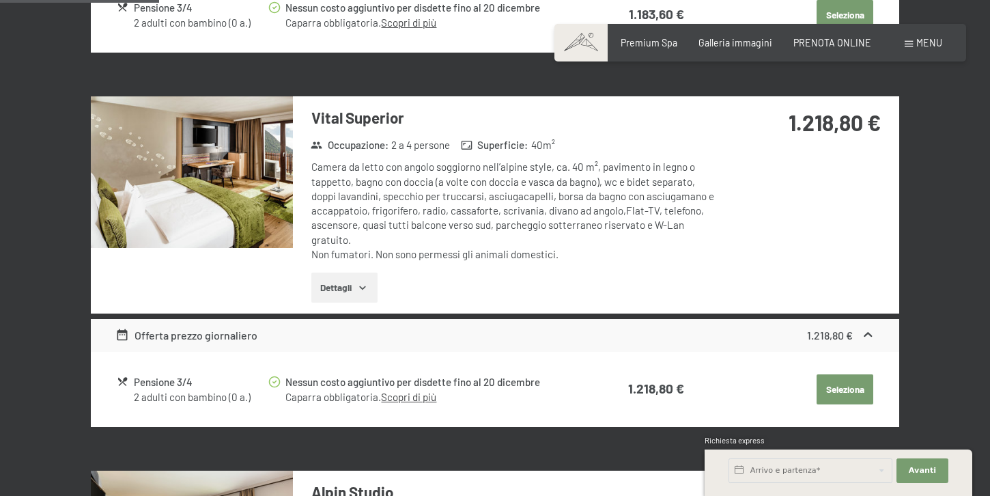
click at [0, 0] on button "button" at bounding box center [0, 0] width 0 height 0
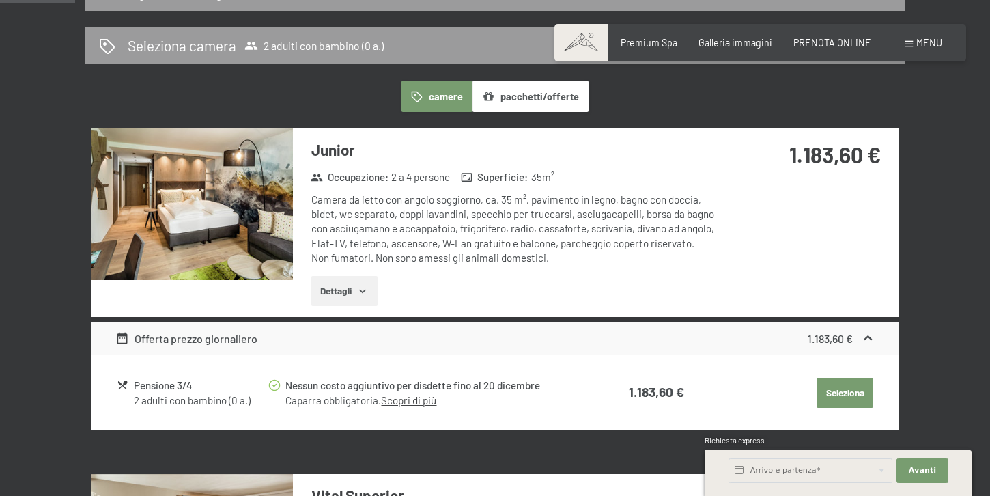
scroll to position [322, 0]
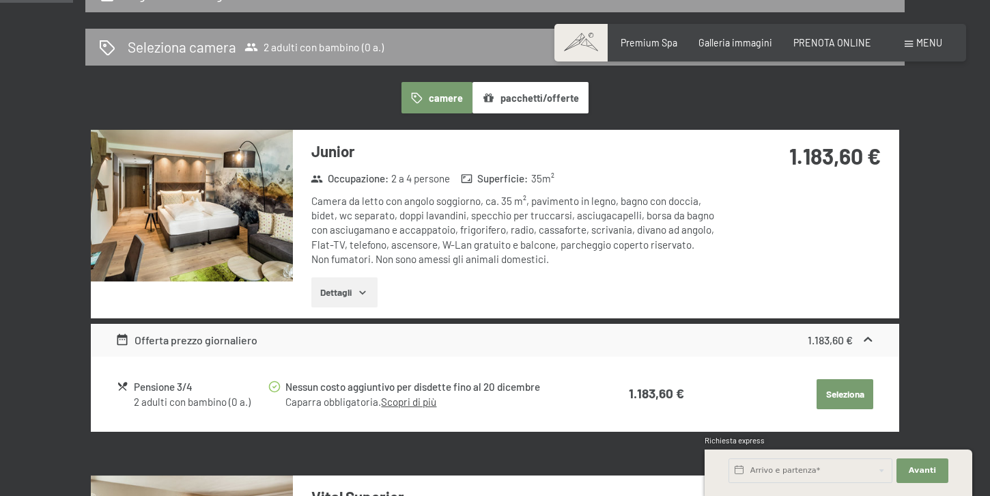
click at [206, 197] on img at bounding box center [192, 206] width 202 height 152
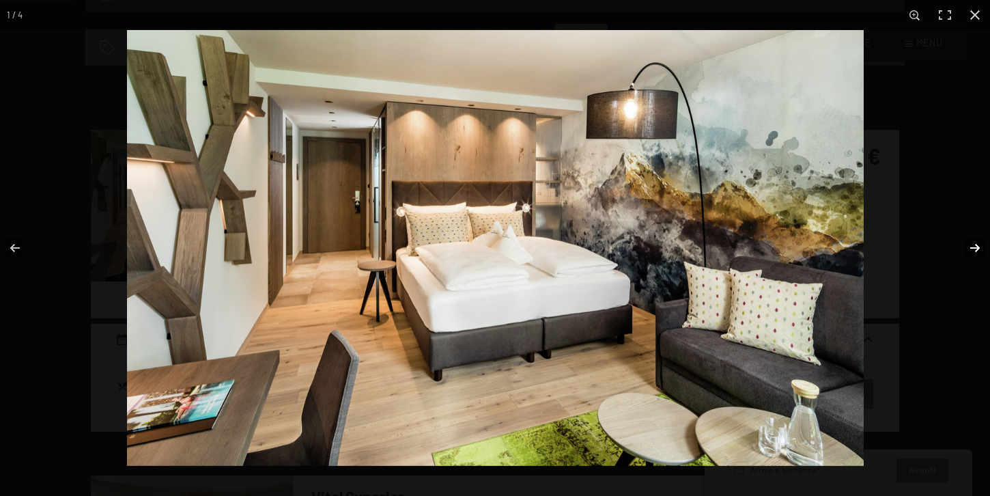
click at [966, 247] on button "button" at bounding box center [966, 248] width 48 height 68
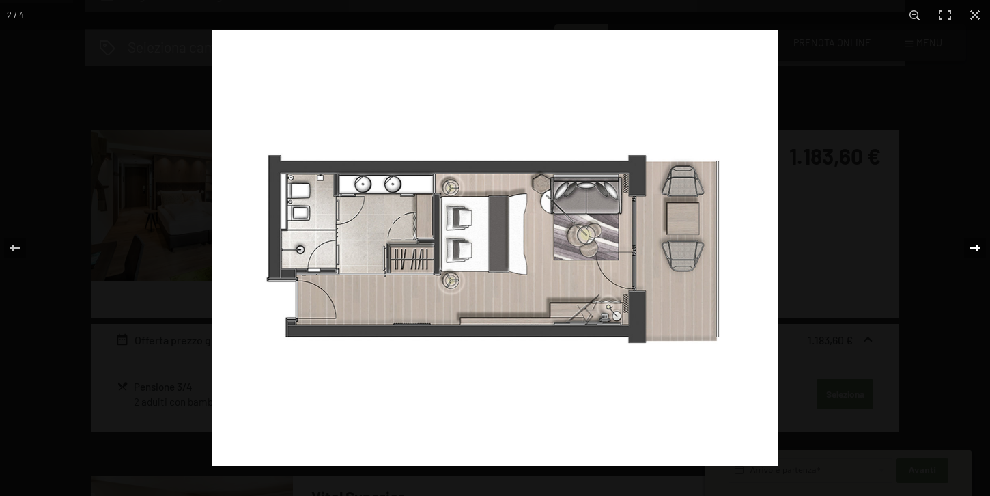
click at [966, 247] on button "button" at bounding box center [966, 248] width 48 height 68
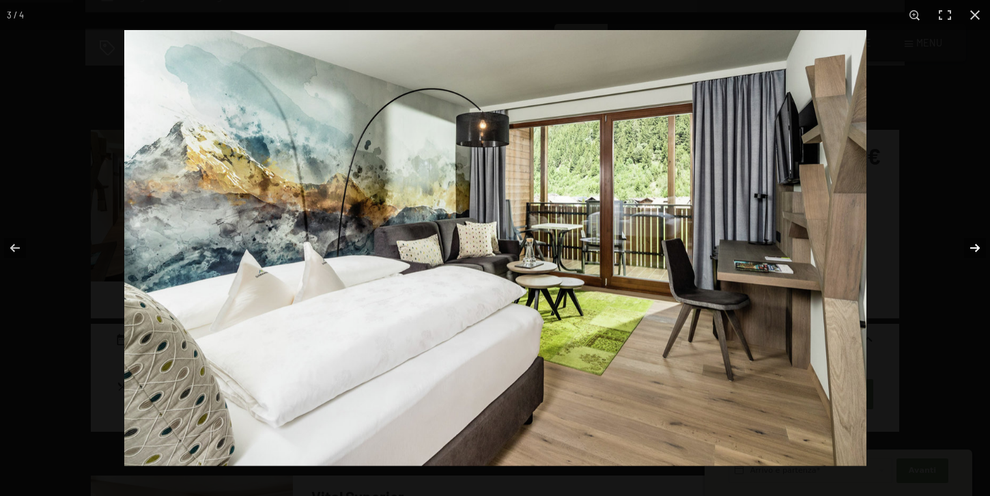
click at [966, 247] on button "button" at bounding box center [966, 248] width 48 height 68
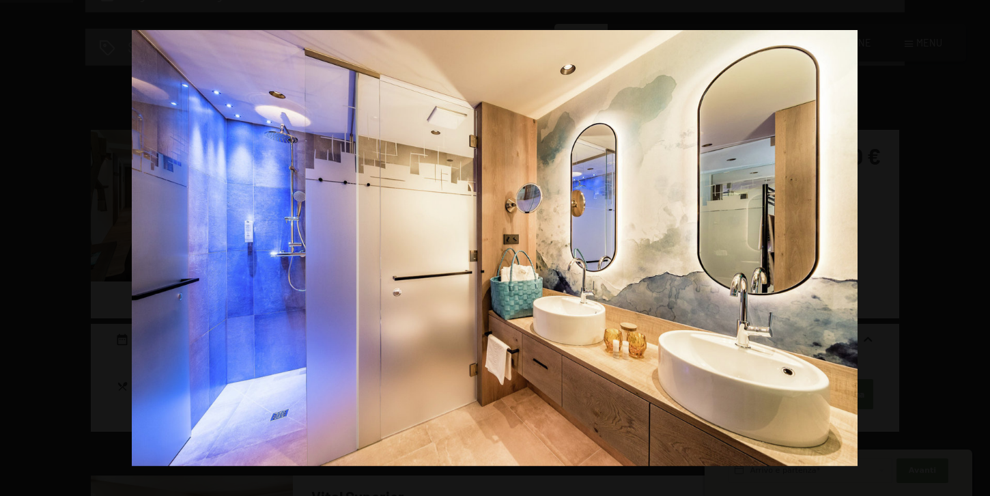
click at [966, 247] on button "button" at bounding box center [966, 248] width 48 height 68
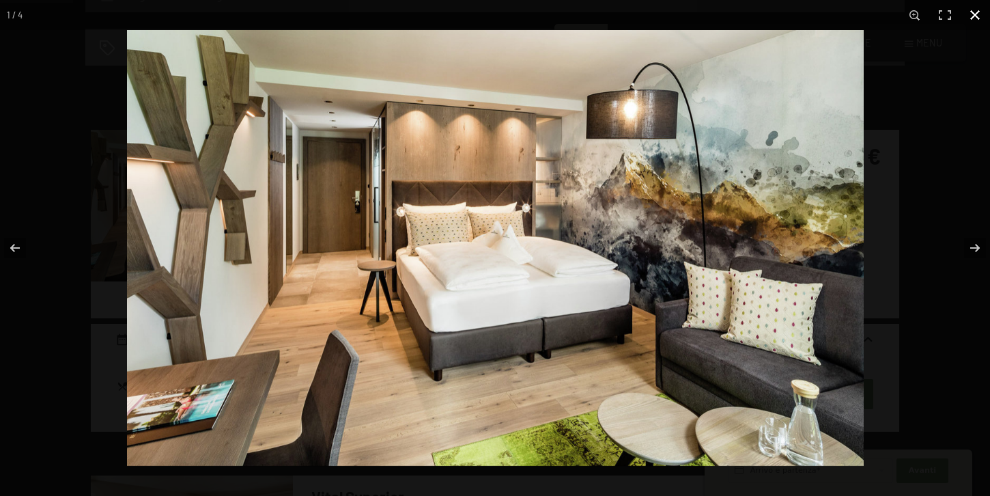
click at [973, 20] on button "button" at bounding box center [975, 15] width 30 height 30
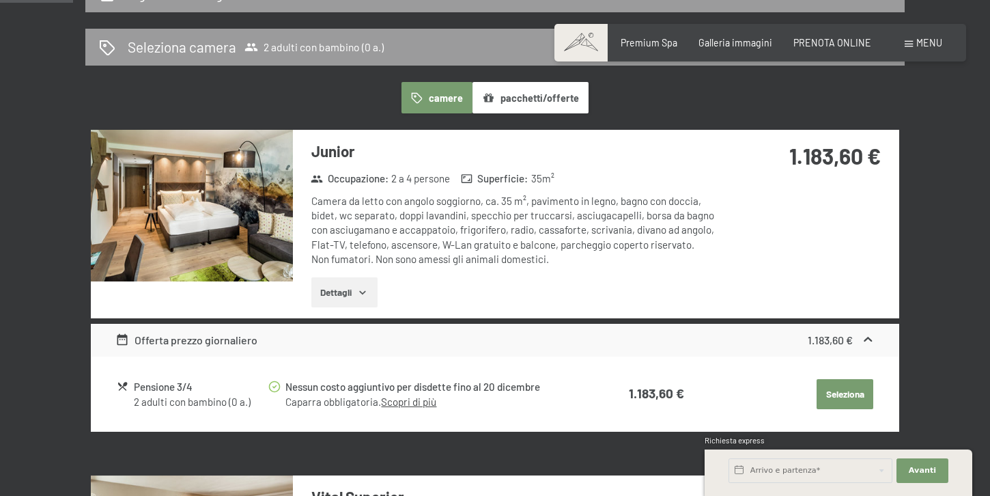
click at [361, 296] on icon "button" at bounding box center [362, 292] width 11 height 11
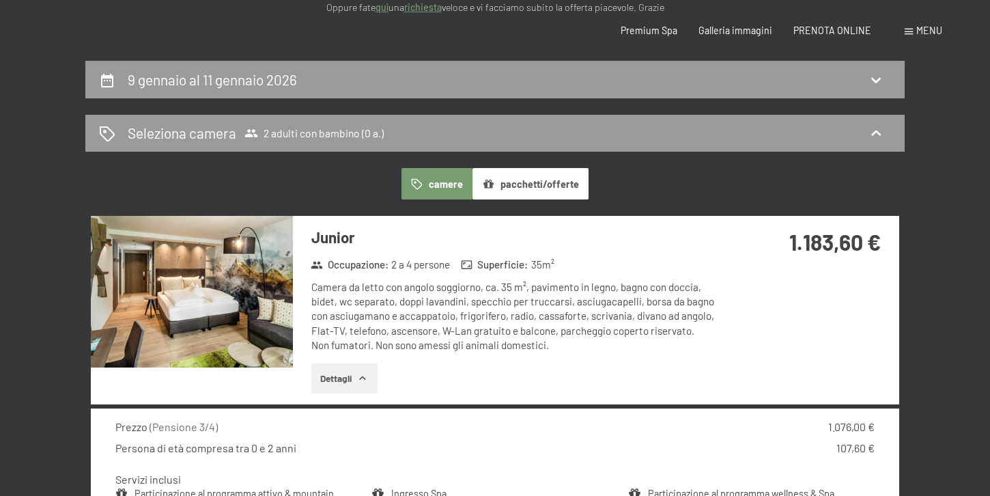
scroll to position [0, 0]
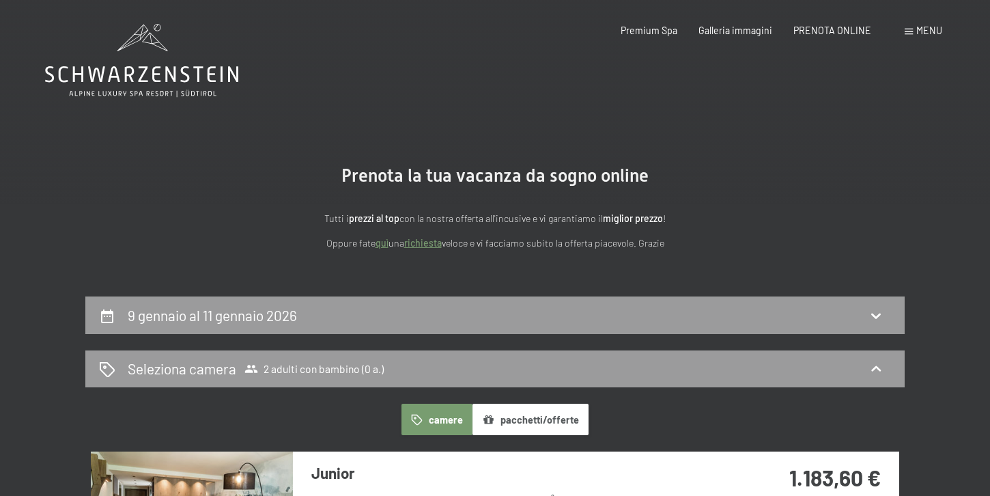
click at [282, 295] on section "Prenota la tua vacanza da sogno online Tutti i prezzi al top con la nostra offe…" at bounding box center [495, 208] width 990 height 176
click at [272, 320] on h2 "9 gennaio al 11 gennaio 2026" at bounding box center [212, 315] width 169 height 17
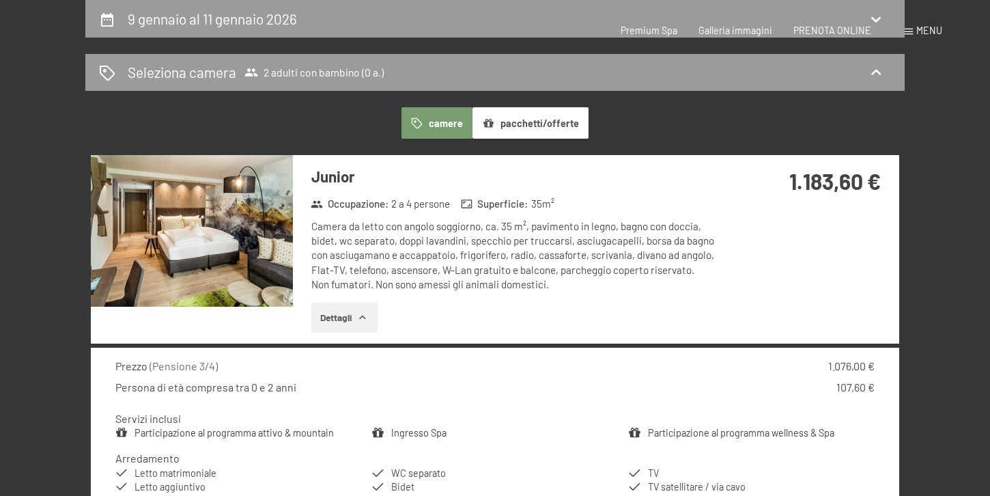
select select "[DATE]"
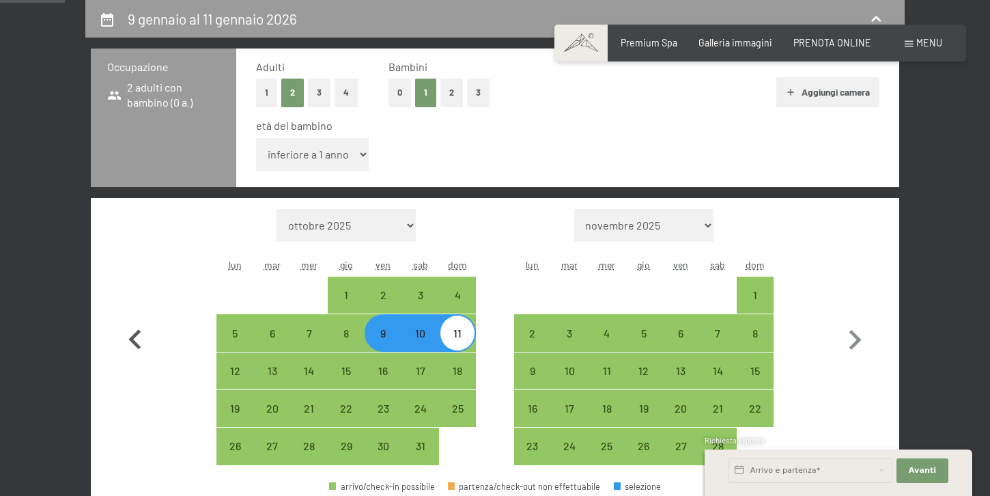
click at [137, 335] on icon "button" at bounding box center [134, 339] width 12 height 20
select select "[DATE]"
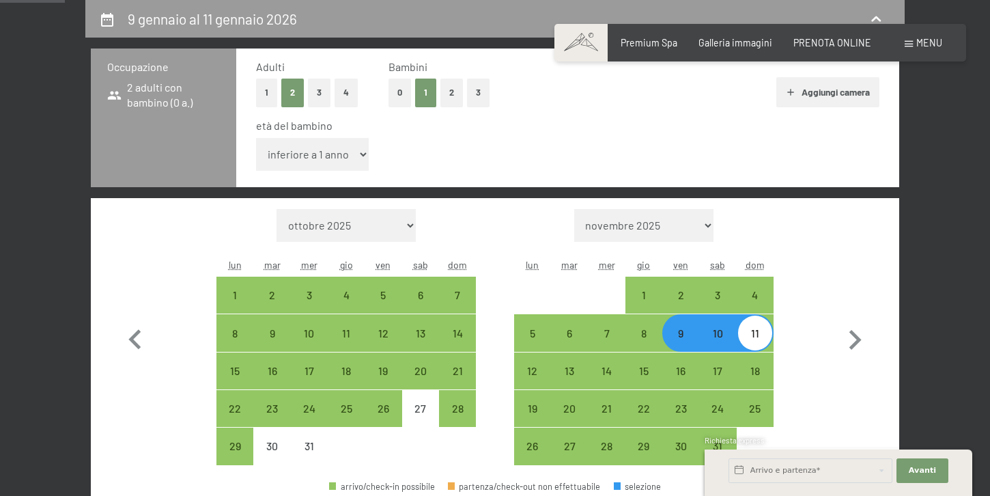
click at [757, 337] on div "11" at bounding box center [755, 345] width 34 height 34
select select "[DATE]"
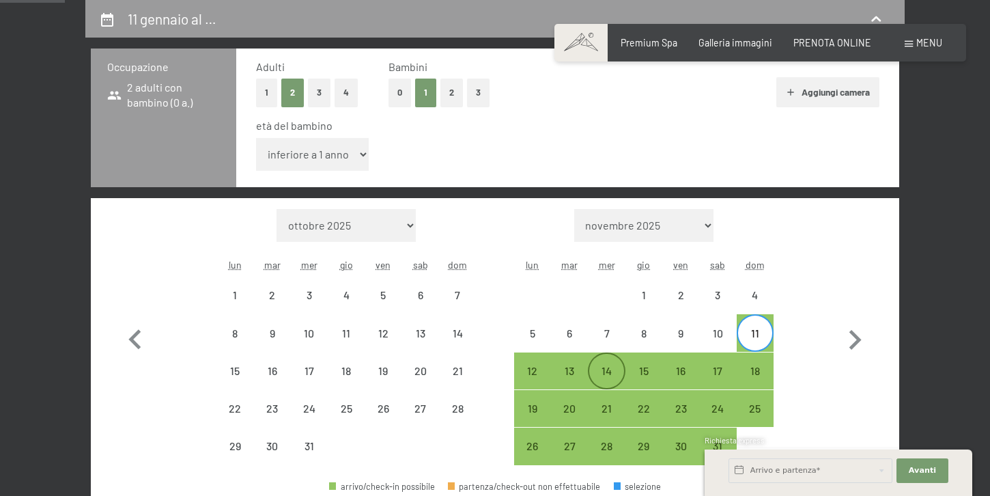
click at [605, 378] on div "14" at bounding box center [606, 382] width 34 height 34
select select "[DATE]"
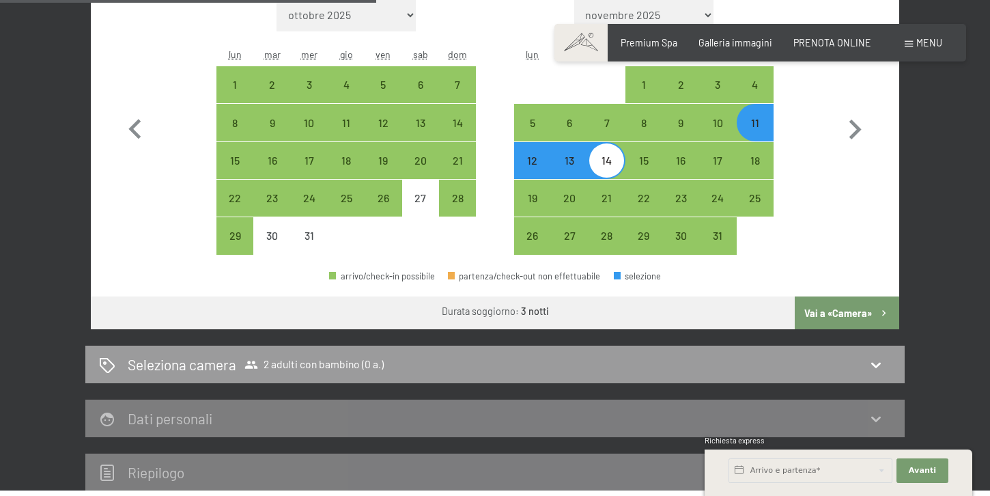
click at [854, 327] on button "Vai a «Camera»" at bounding box center [847, 312] width 104 height 33
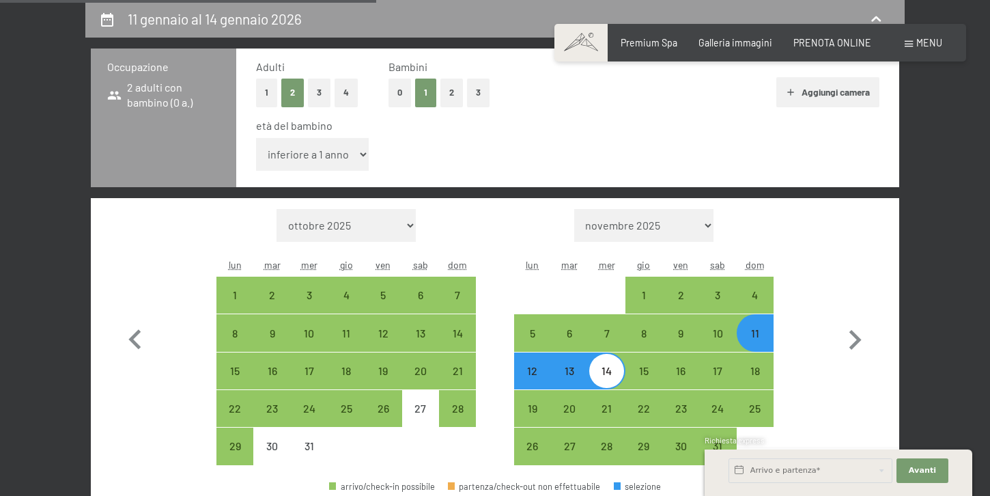
select select "[DATE]"
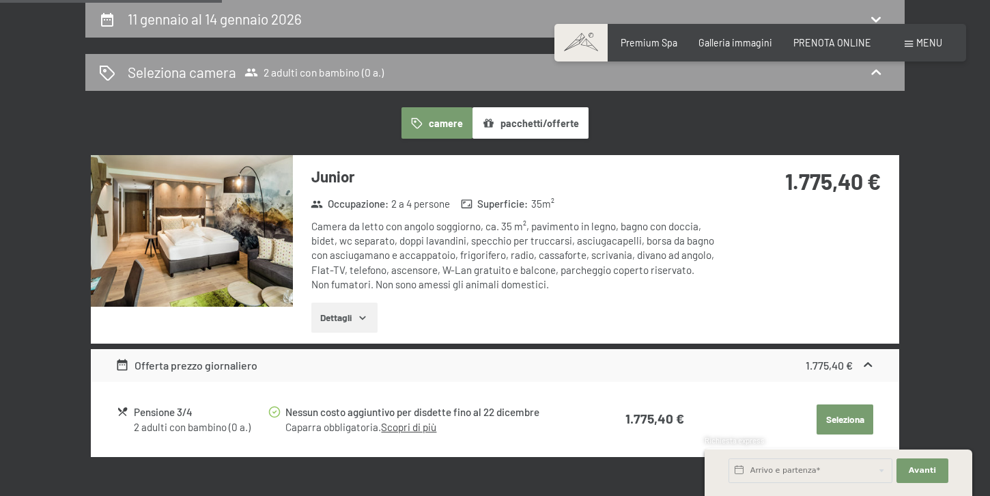
click at [557, 130] on button "pacchetti/offerte" at bounding box center [531, 122] width 116 height 31
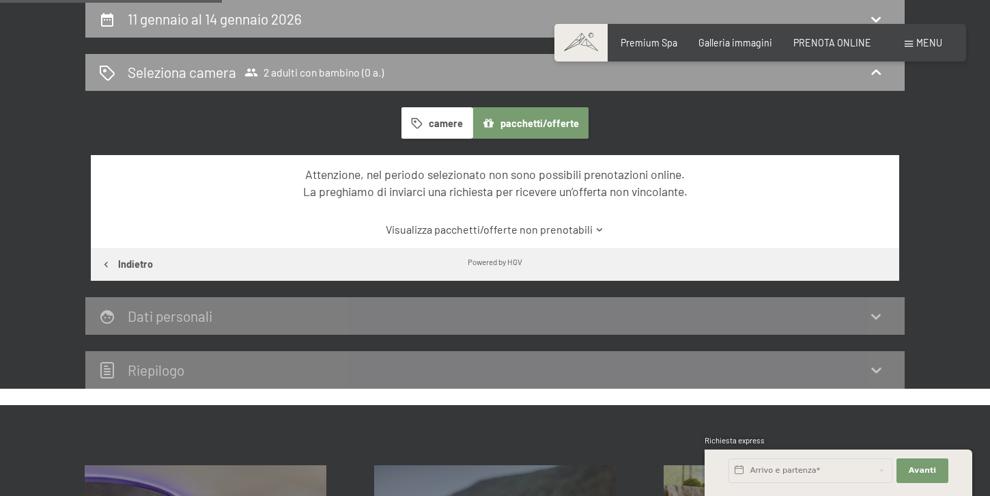
click at [487, 231] on link "Visualizza pacchetti/offerte non prenotabili" at bounding box center [495, 229] width 760 height 15
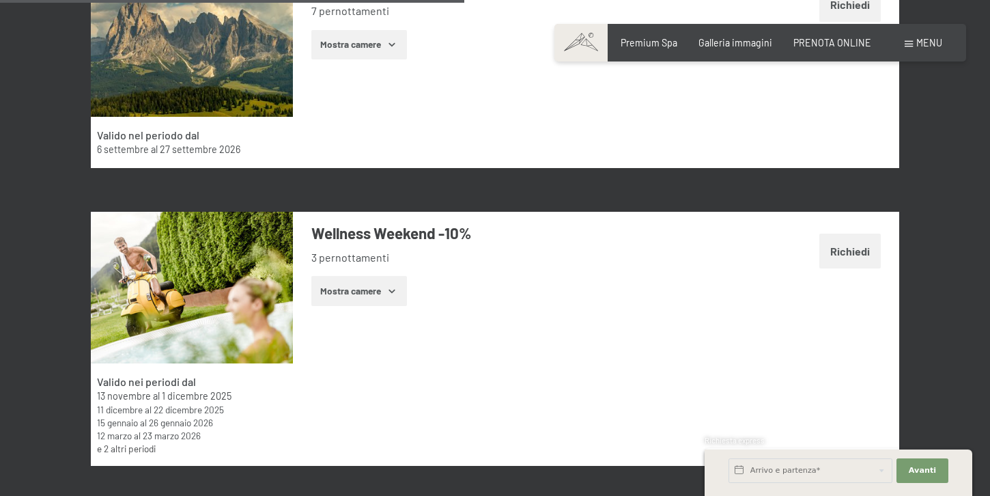
scroll to position [2341, 0]
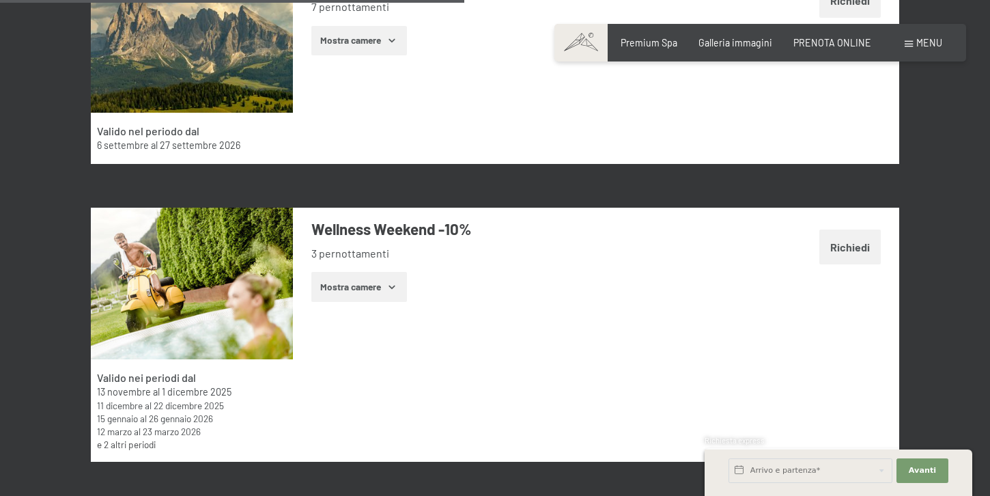
click at [383, 290] on span "Consenso marketing*" at bounding box center [414, 287] width 103 height 14
click at [356, 290] on input "Consenso marketing*" at bounding box center [349, 287] width 14 height 14
click at [395, 292] on span "Consenso marketing*" at bounding box center [414, 287] width 103 height 14
click at [356, 292] on input "Consenso marketing*" at bounding box center [349, 287] width 14 height 14
click at [391, 281] on span "Consenso marketing*" at bounding box center [414, 287] width 103 height 14
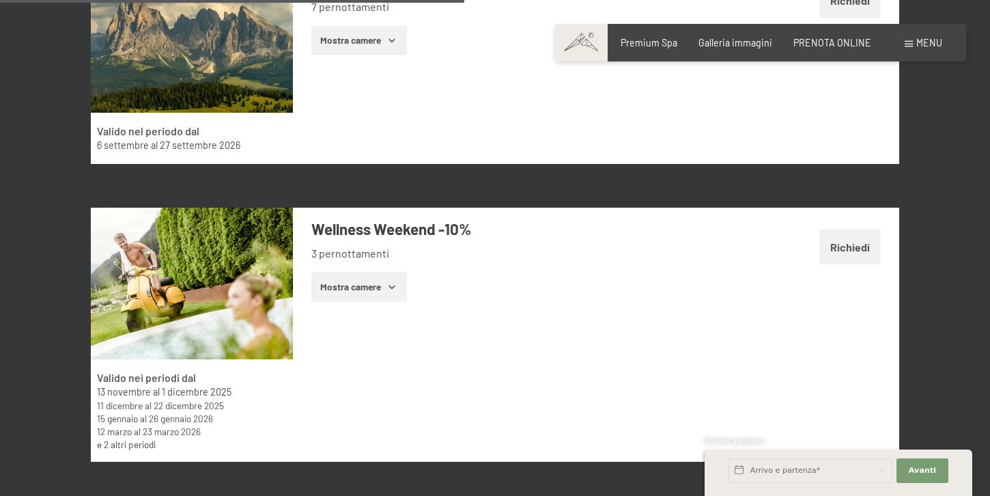
click at [356, 281] on input "Consenso marketing*" at bounding box center [349, 287] width 14 height 14
click at [391, 287] on span "Consenso marketing*" at bounding box center [414, 287] width 103 height 14
click at [356, 287] on input "Consenso marketing*" at bounding box center [349, 287] width 14 height 14
checkbox input "false"
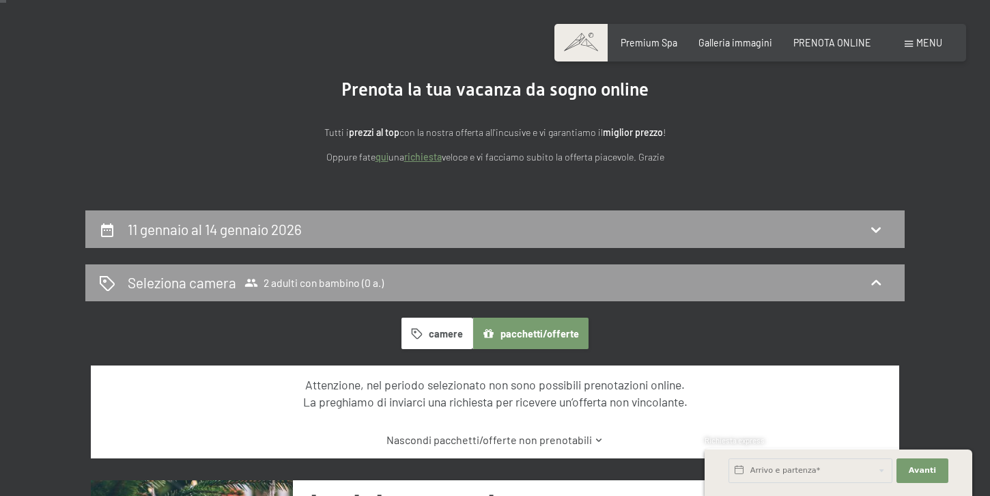
scroll to position [0, 0]
